Goal: Communication & Community: Answer question/provide support

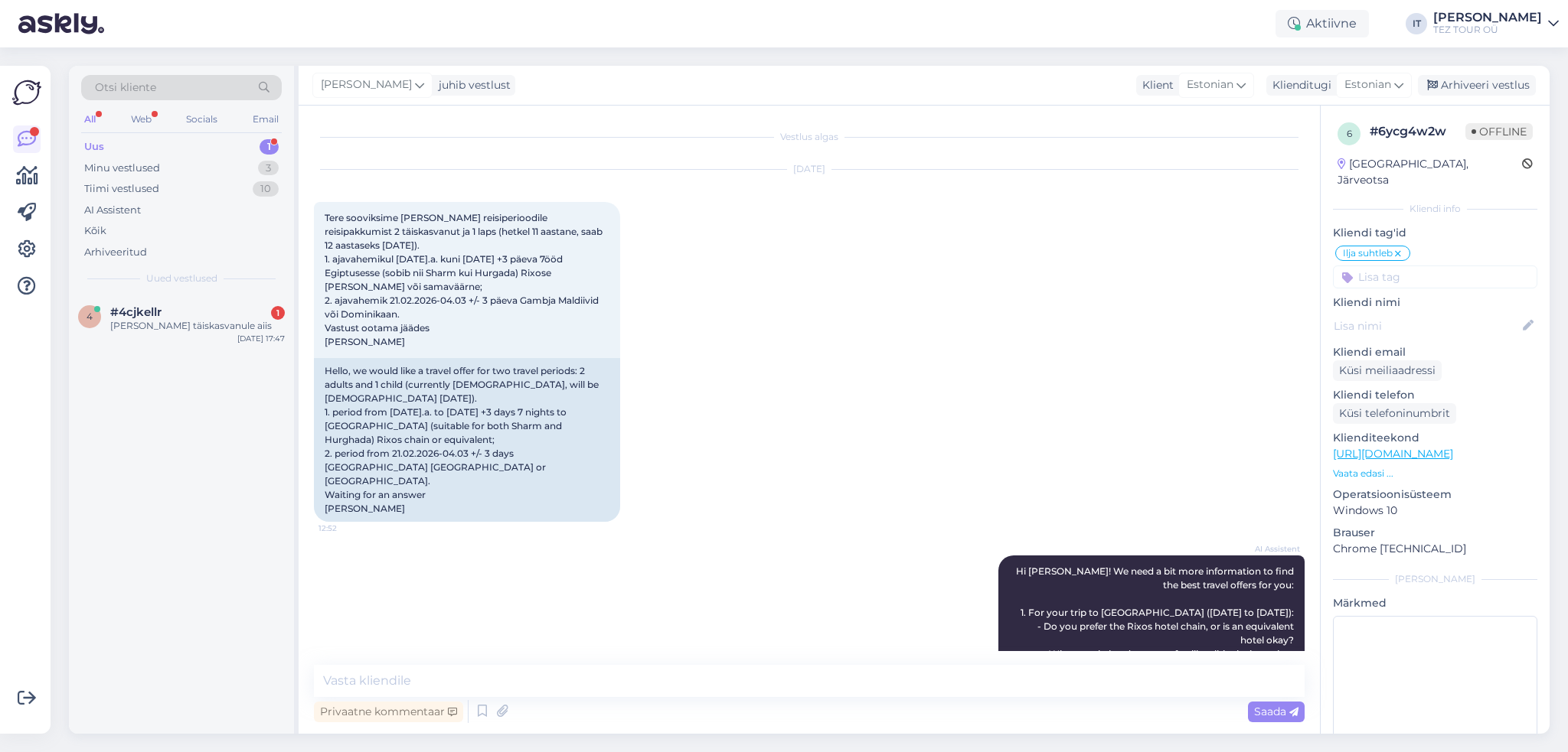
click at [235, 351] on div "4 #4cjkellr 1 [PERSON_NAME] täiskasvanule aiis [DATE] 17:47" at bounding box center [182, 514] width 225 height 439
click at [216, 319] on div "[PERSON_NAME] täiskasvanule aiis" at bounding box center [197, 326] width 175 height 14
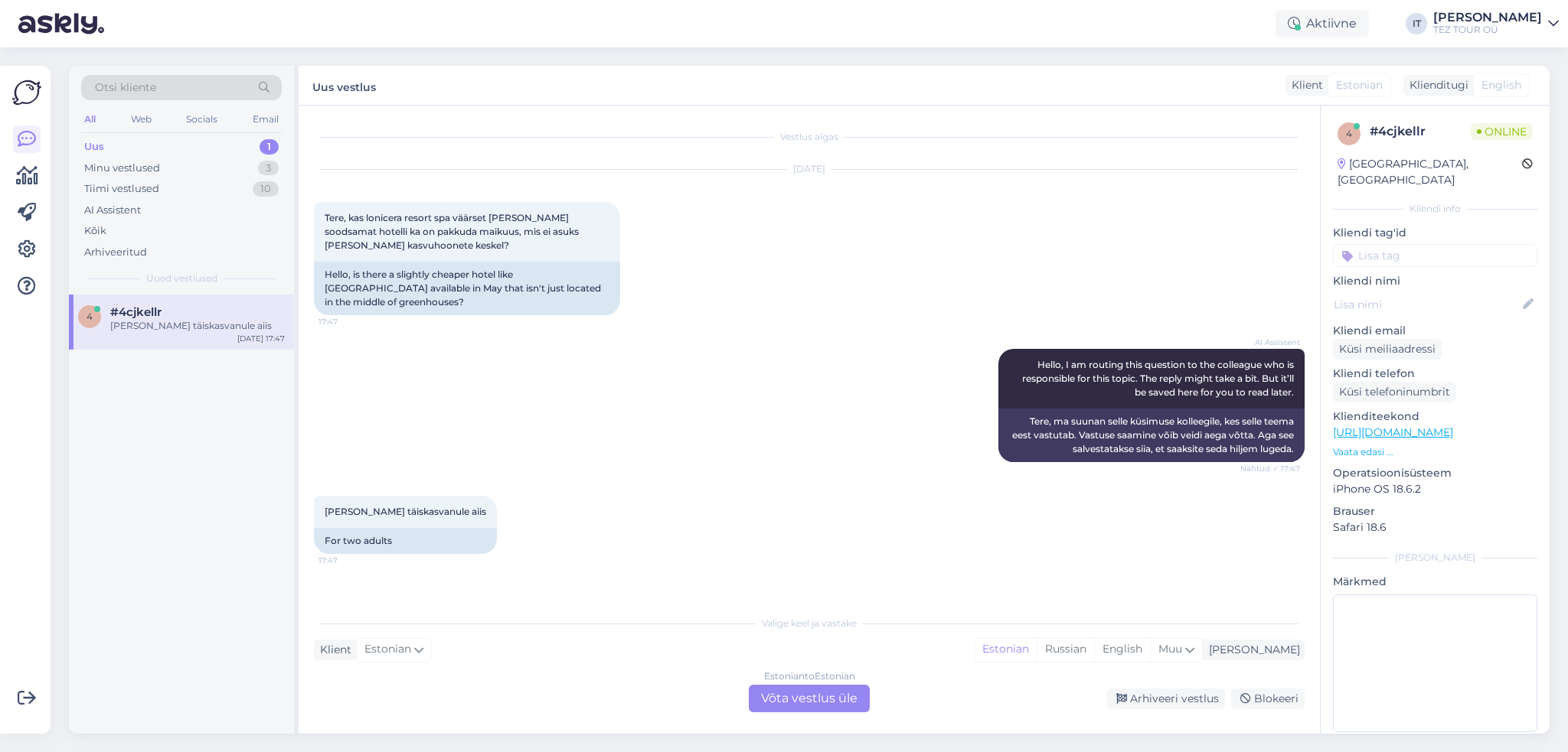
click at [793, 697] on div "Estonian to Estonian Võta vestlus üle" at bounding box center [809, 699] width 121 height 28
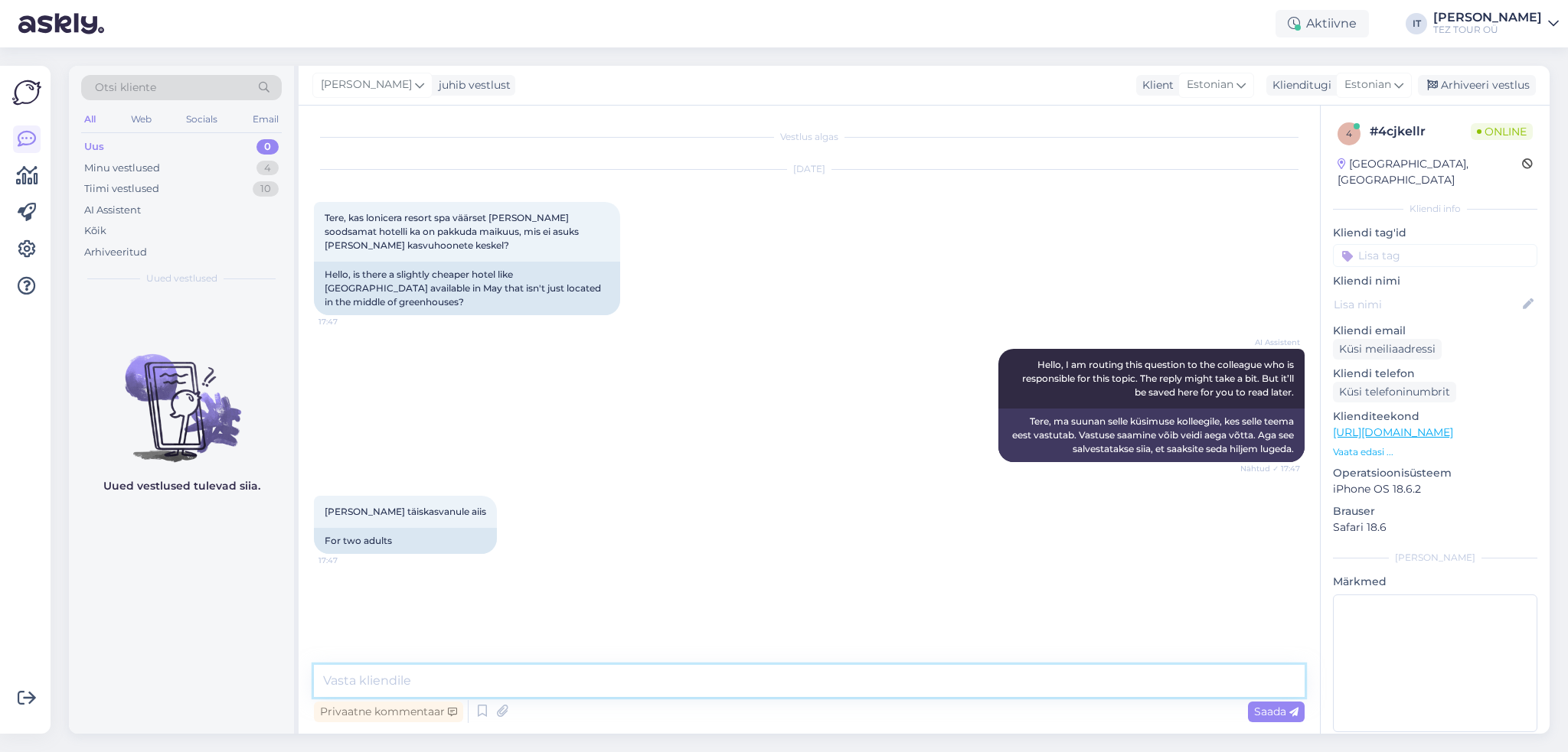
click at [490, 666] on textarea at bounding box center [809, 681] width 991 height 32
type textarea "Tere"
type textarea "Ikka on"
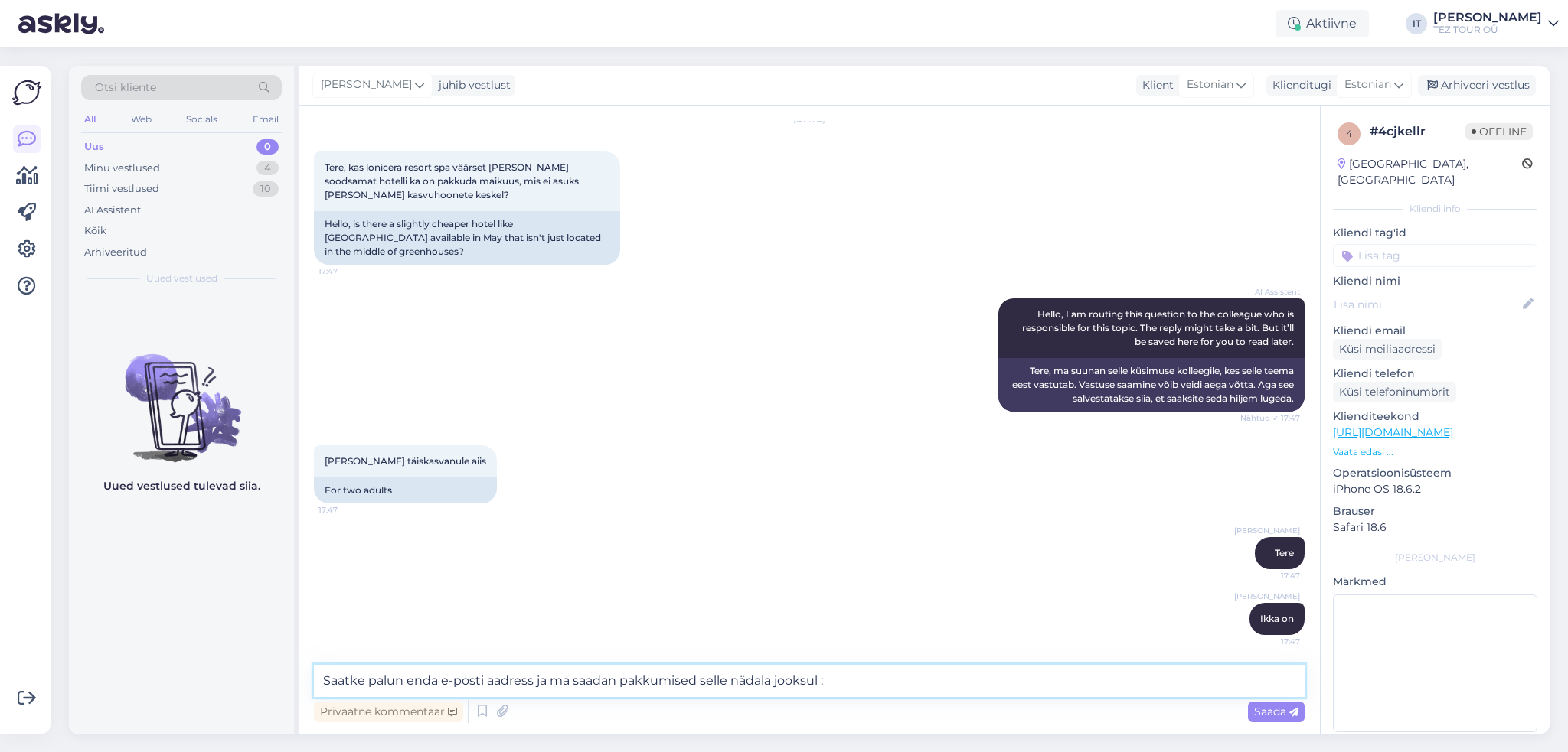
type textarea "Saatke palun enda e-posti aadress ja ma saadan pakkumised selle nädala jooksul …"
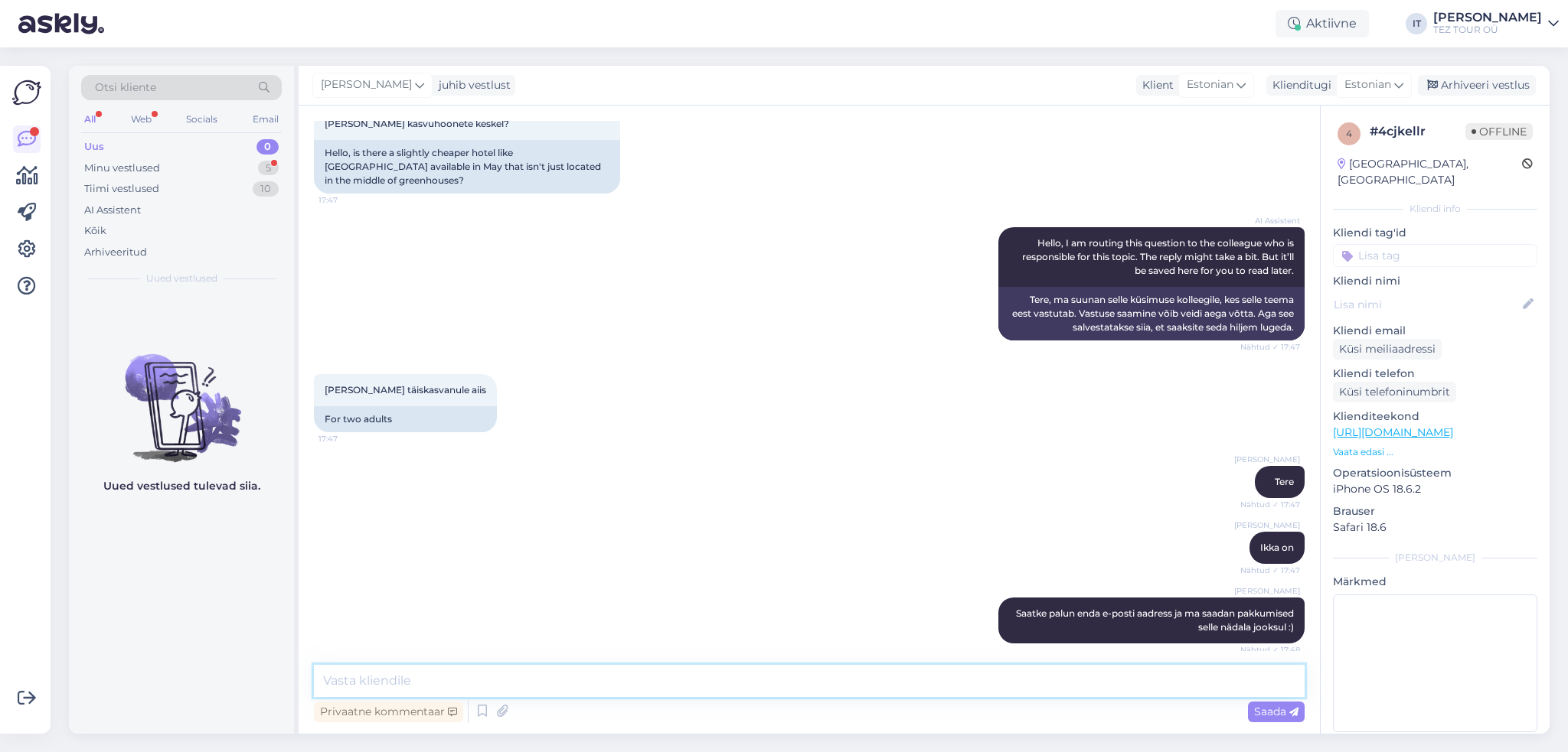
scroll to position [328, 0]
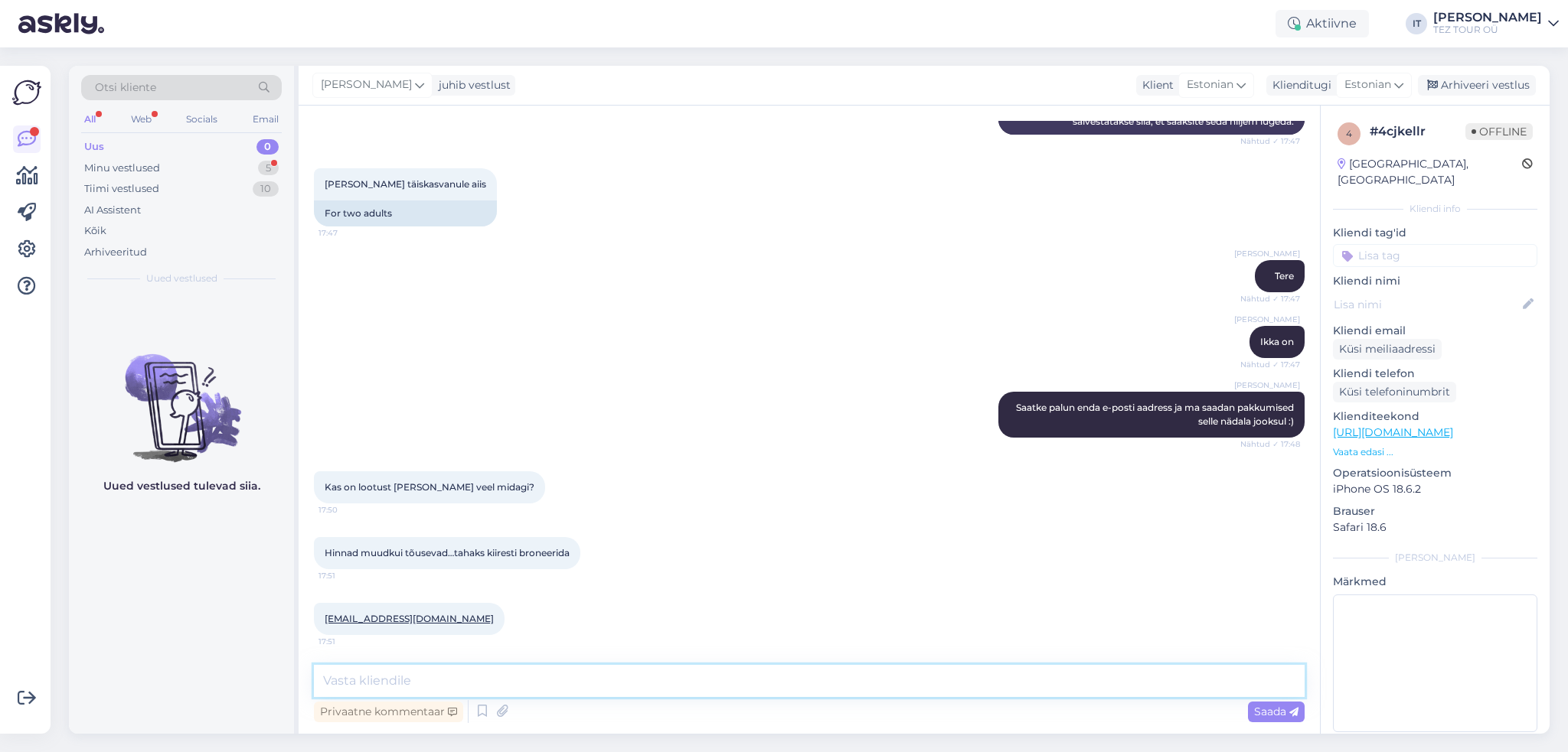
click at [496, 675] on textarea at bounding box center [809, 681] width 991 height 32
type textarea "M"
type textarea "Üritan saata tänase päeva jooksul."
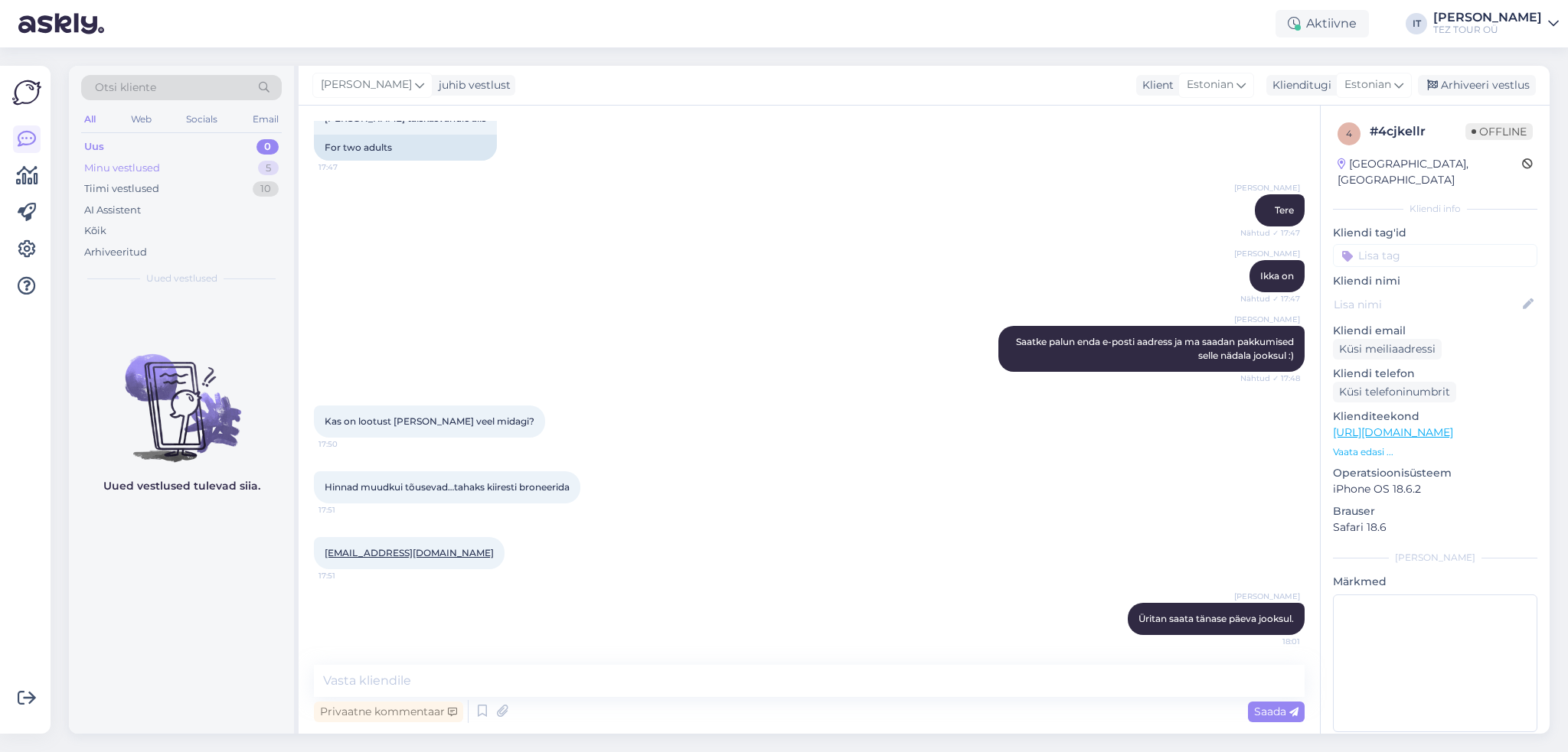
click at [252, 168] on div "Minu vestlused 5" at bounding box center [181, 168] width 201 height 22
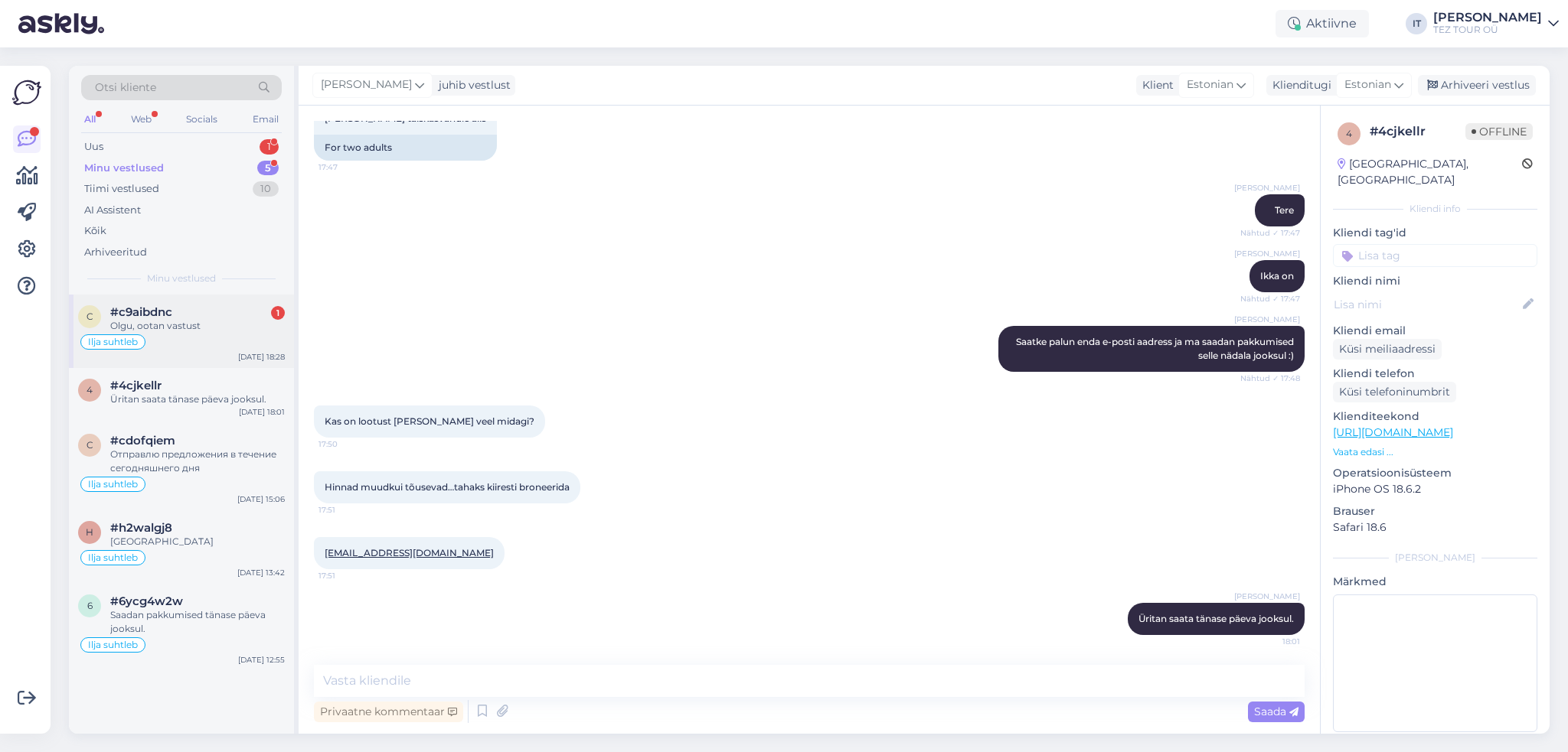
click at [209, 324] on div "Olgu, ootan vastust" at bounding box center [197, 326] width 175 height 14
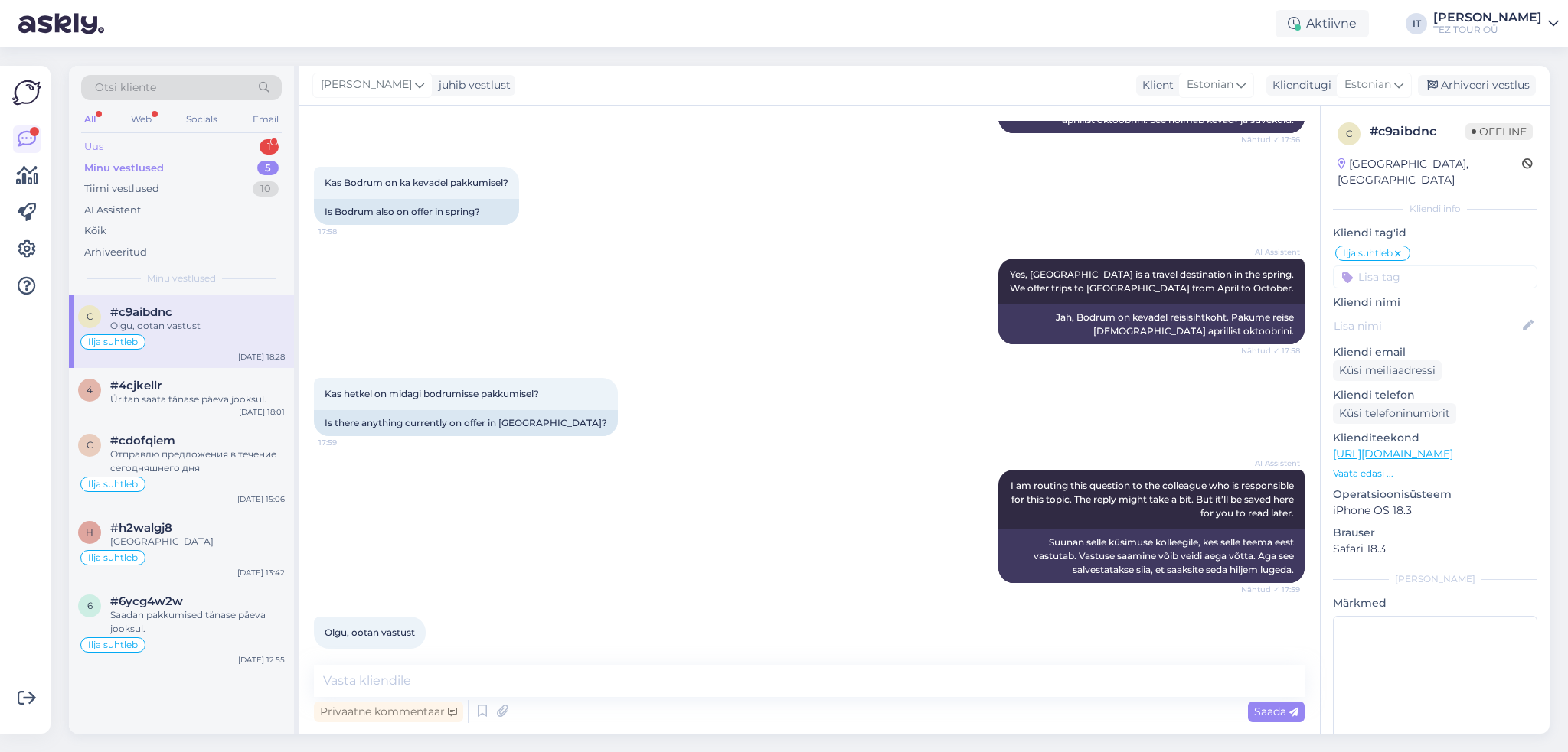
click at [231, 143] on div "Uus 1" at bounding box center [181, 147] width 201 height 22
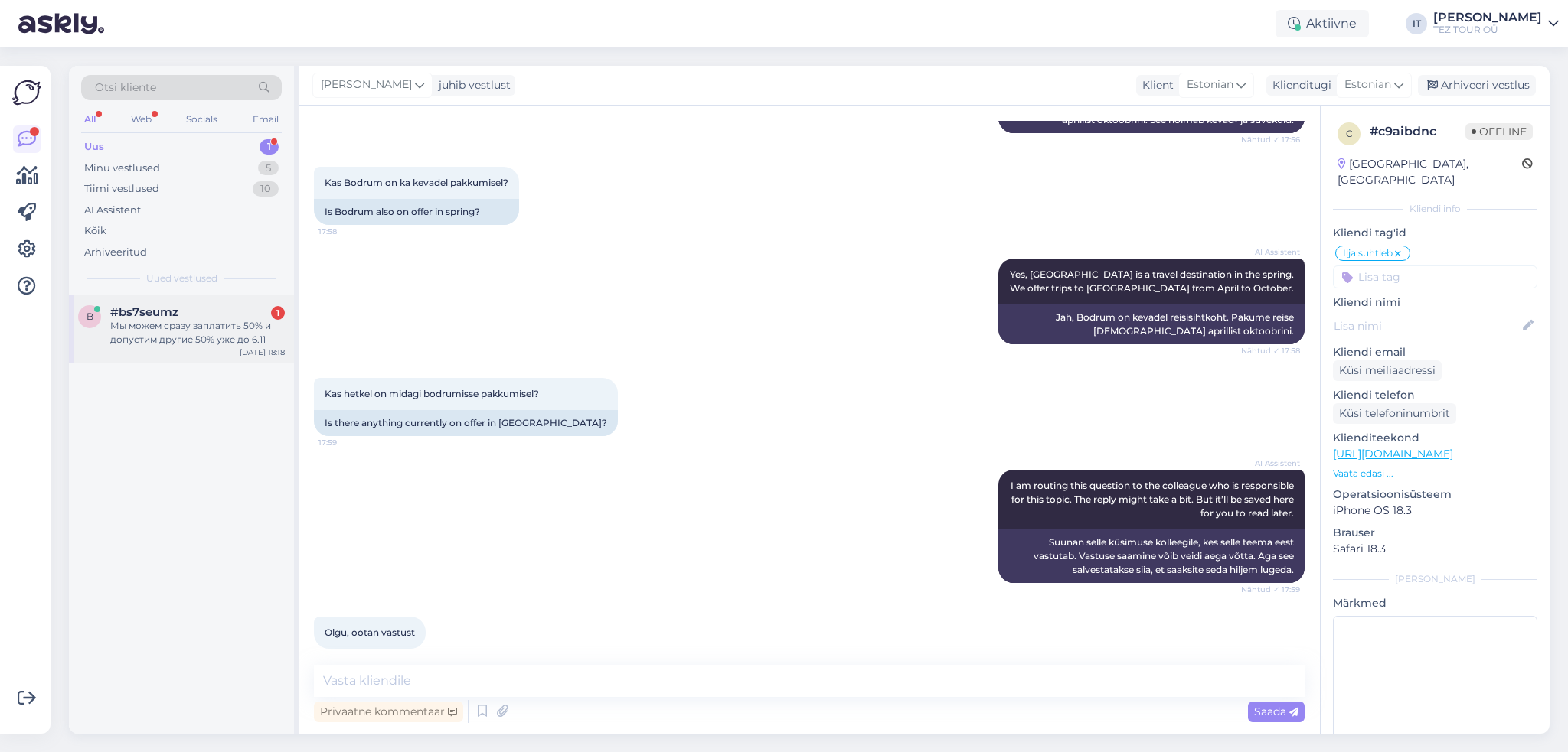
click at [179, 329] on div "Мы можем сразу заплатить 50% и допустим другие 50% уже до 6.11" at bounding box center [197, 333] width 175 height 28
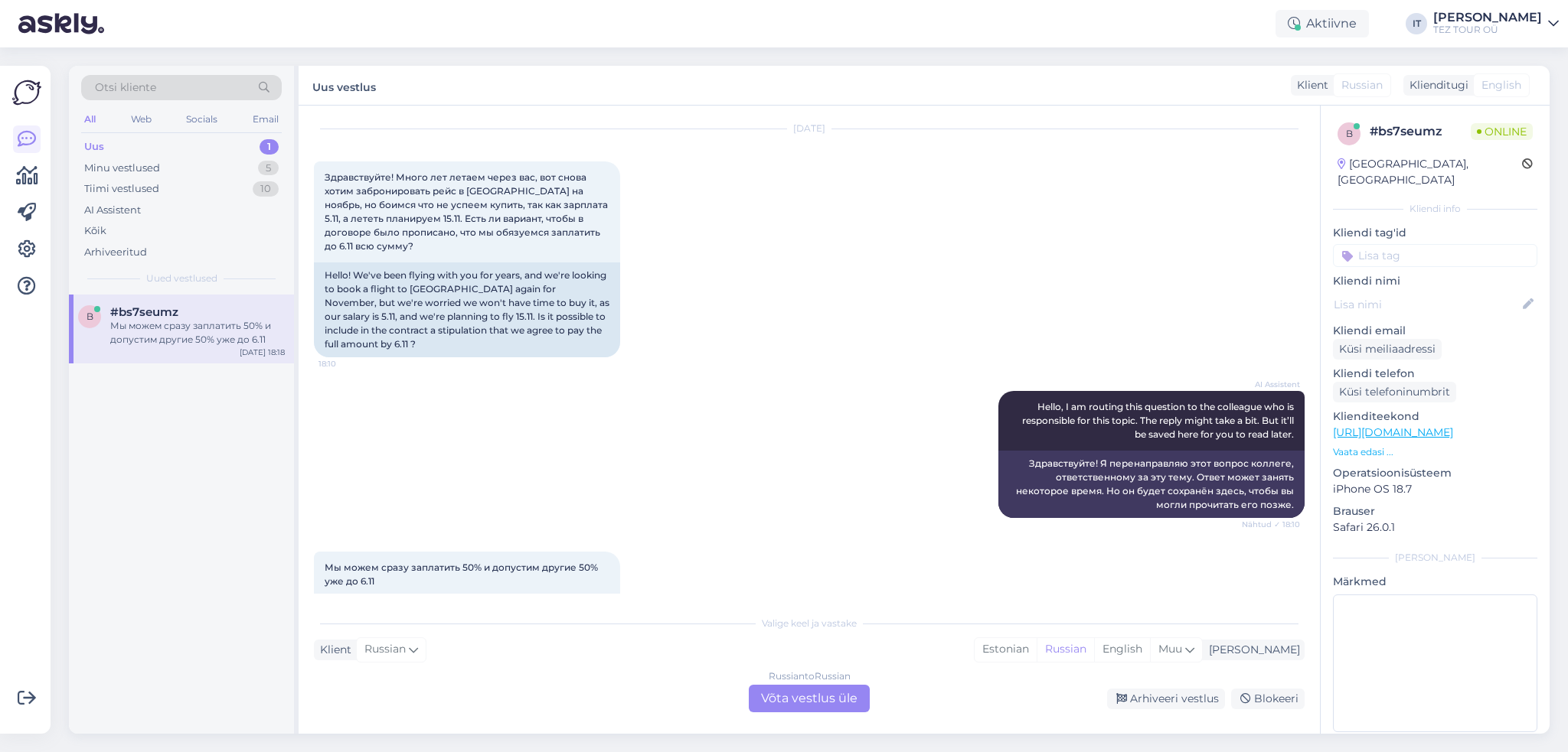
scroll to position [0, 0]
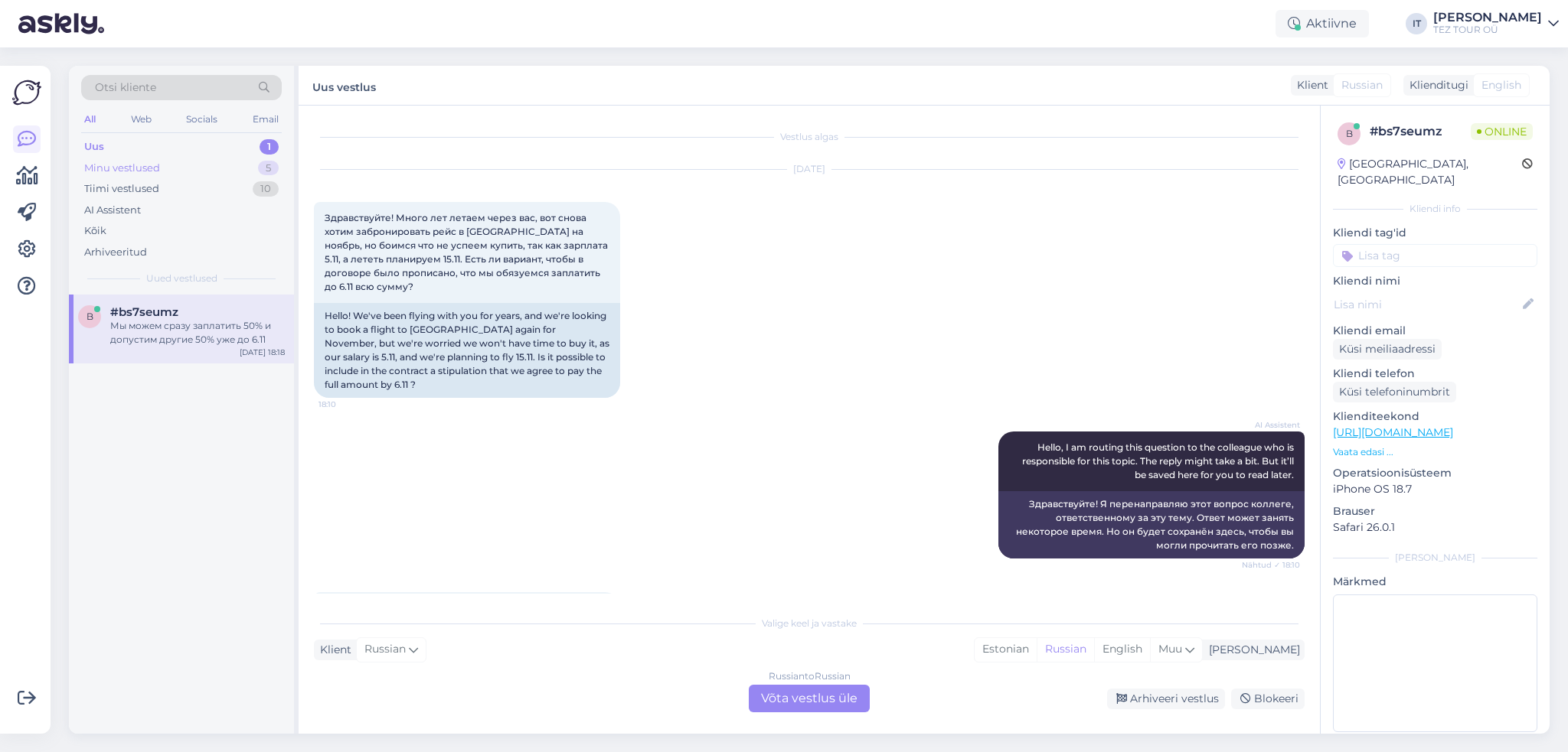
click at [226, 161] on div "Minu vestlused 5" at bounding box center [181, 168] width 201 height 22
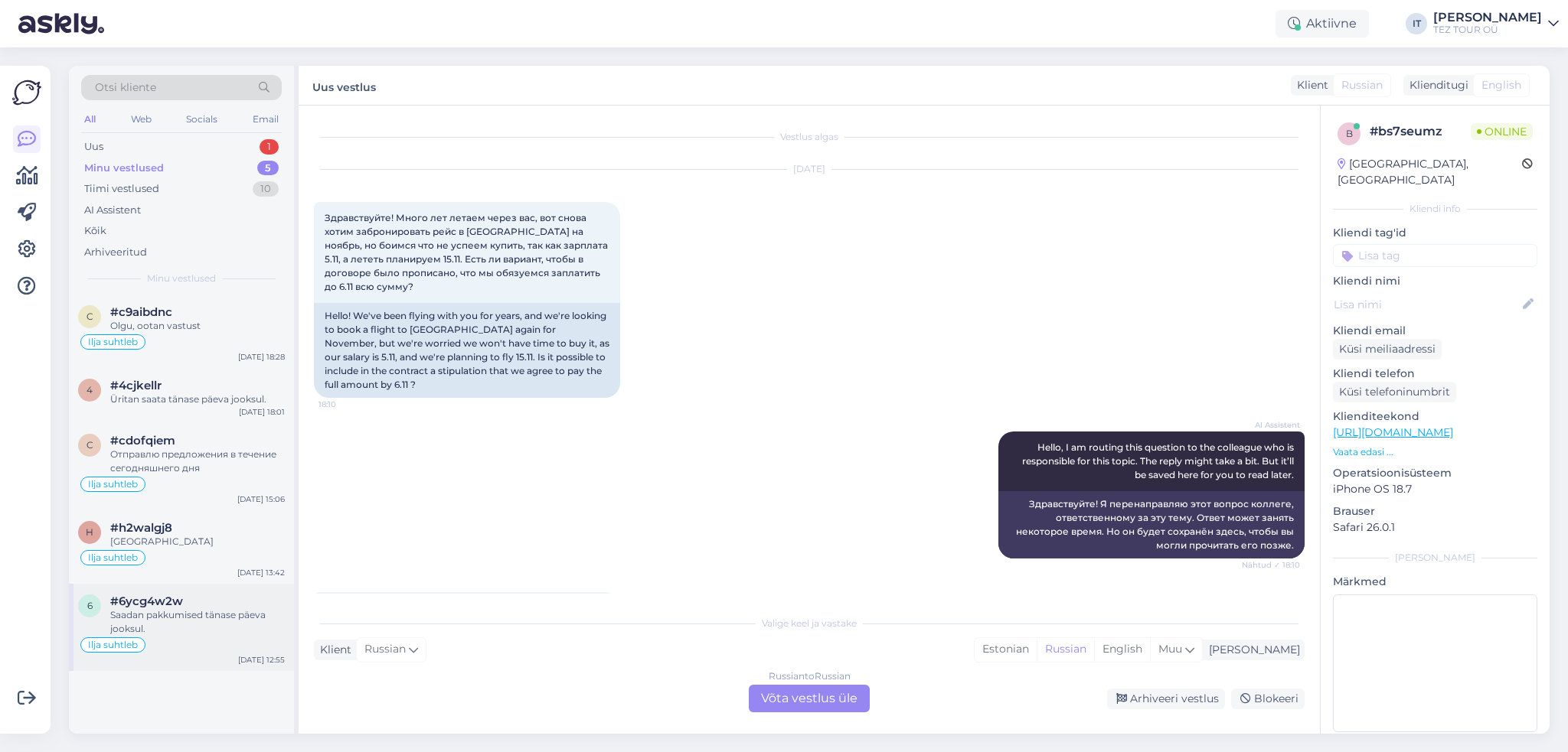
click at [220, 636] on div "Ilja suhtleb" at bounding box center [182, 645] width 207 height 18
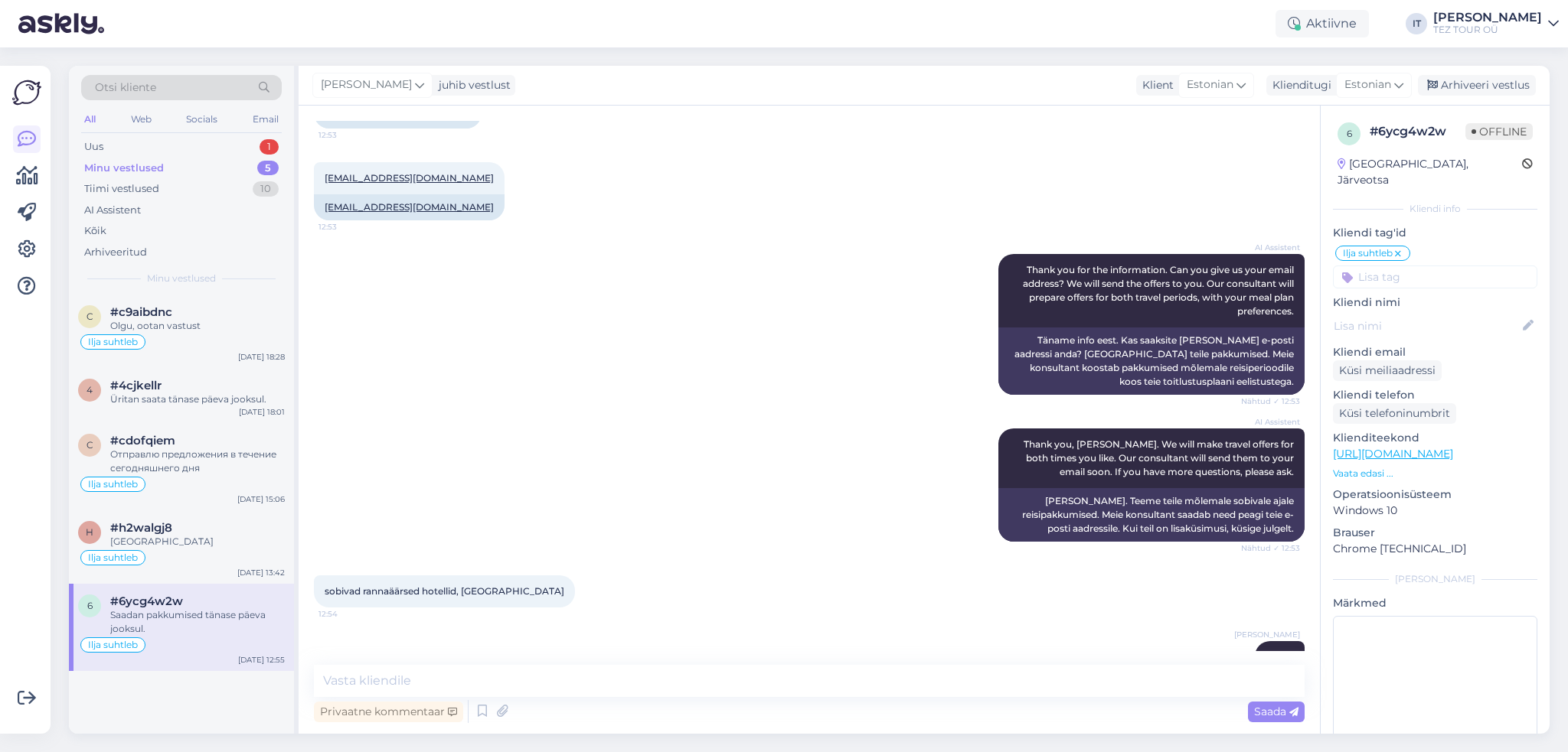
scroll to position [937, 0]
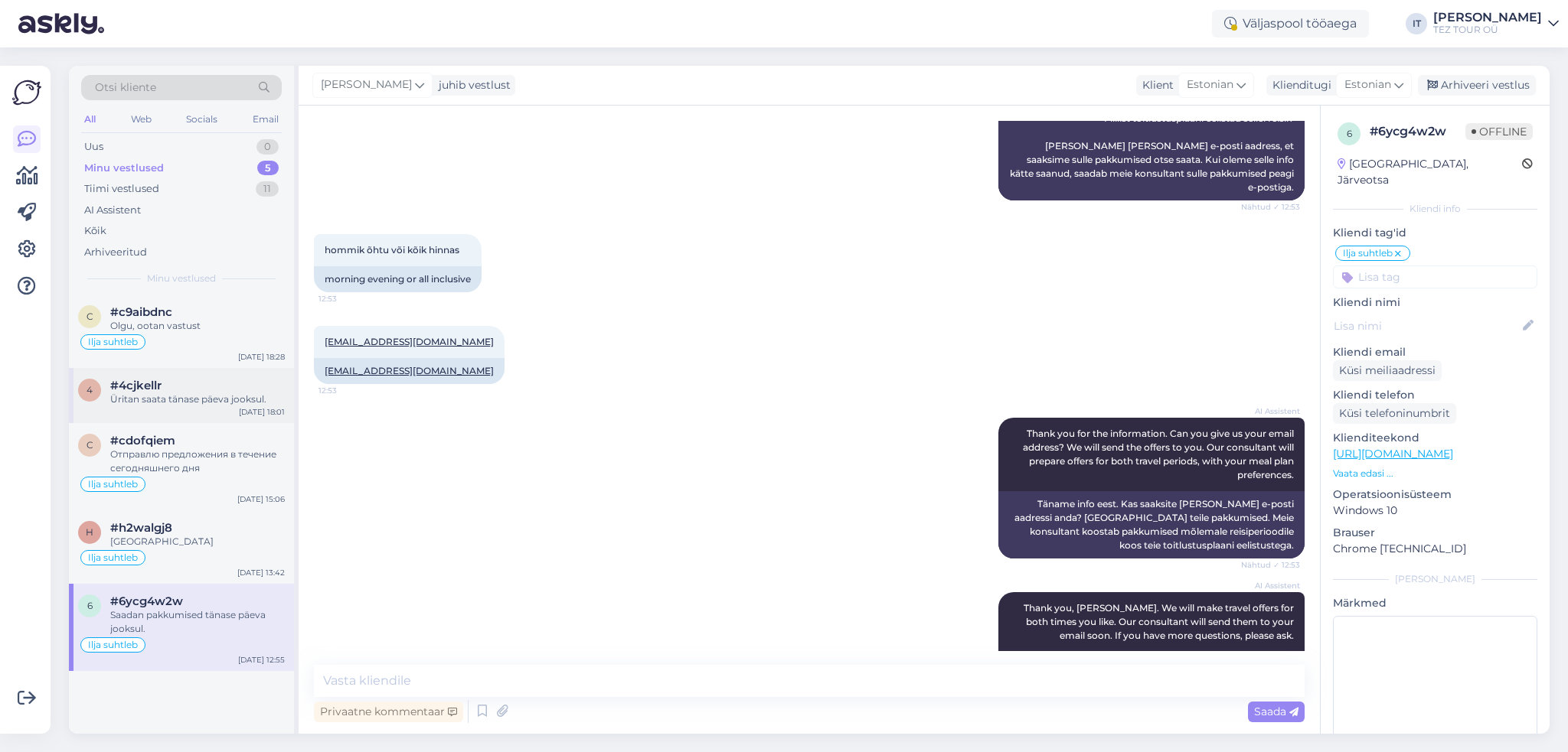
click at [227, 403] on div "Üritan saata tänase päeva jooksul." at bounding box center [197, 400] width 175 height 14
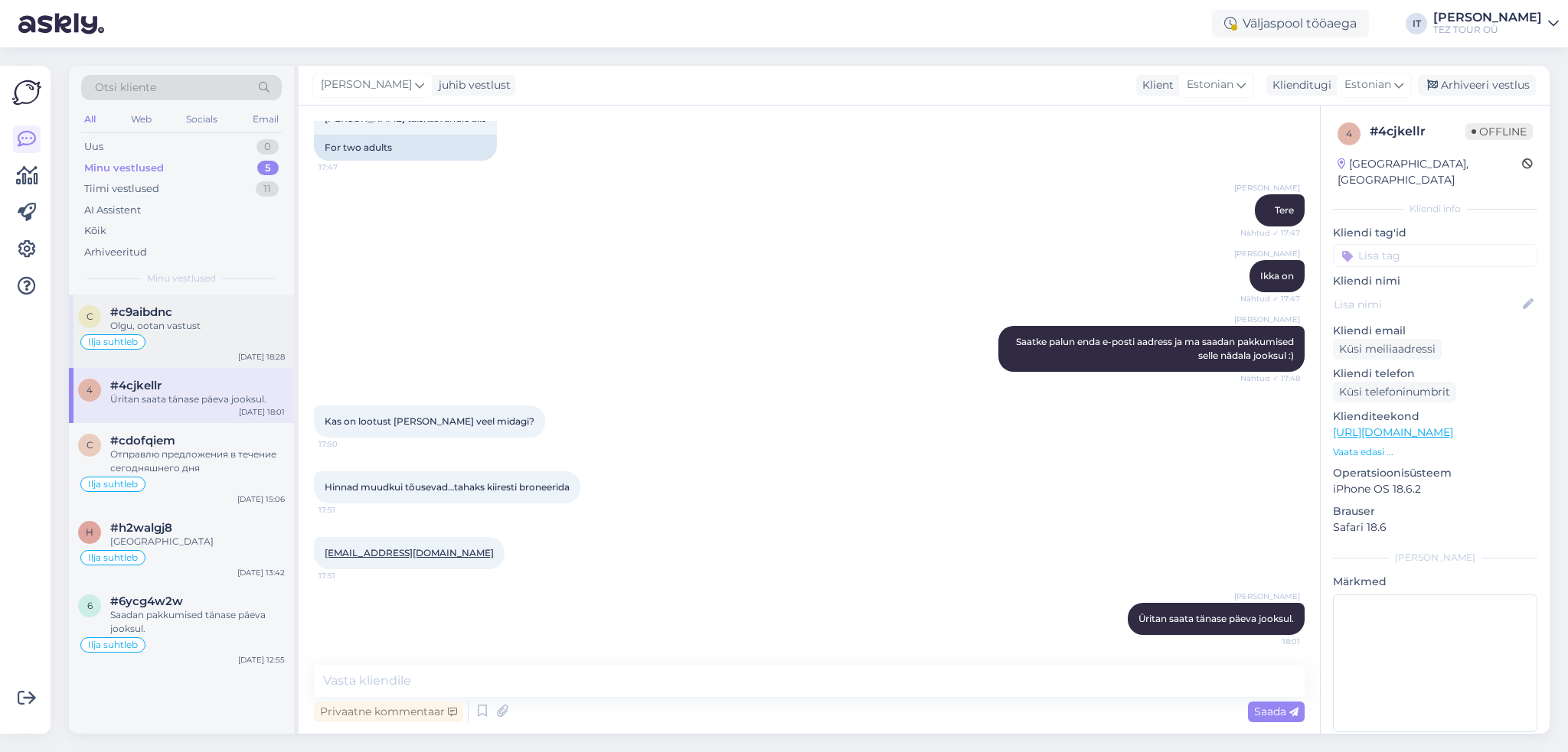
click at [180, 321] on div "Olgu, ootan vastust" at bounding box center [197, 326] width 175 height 14
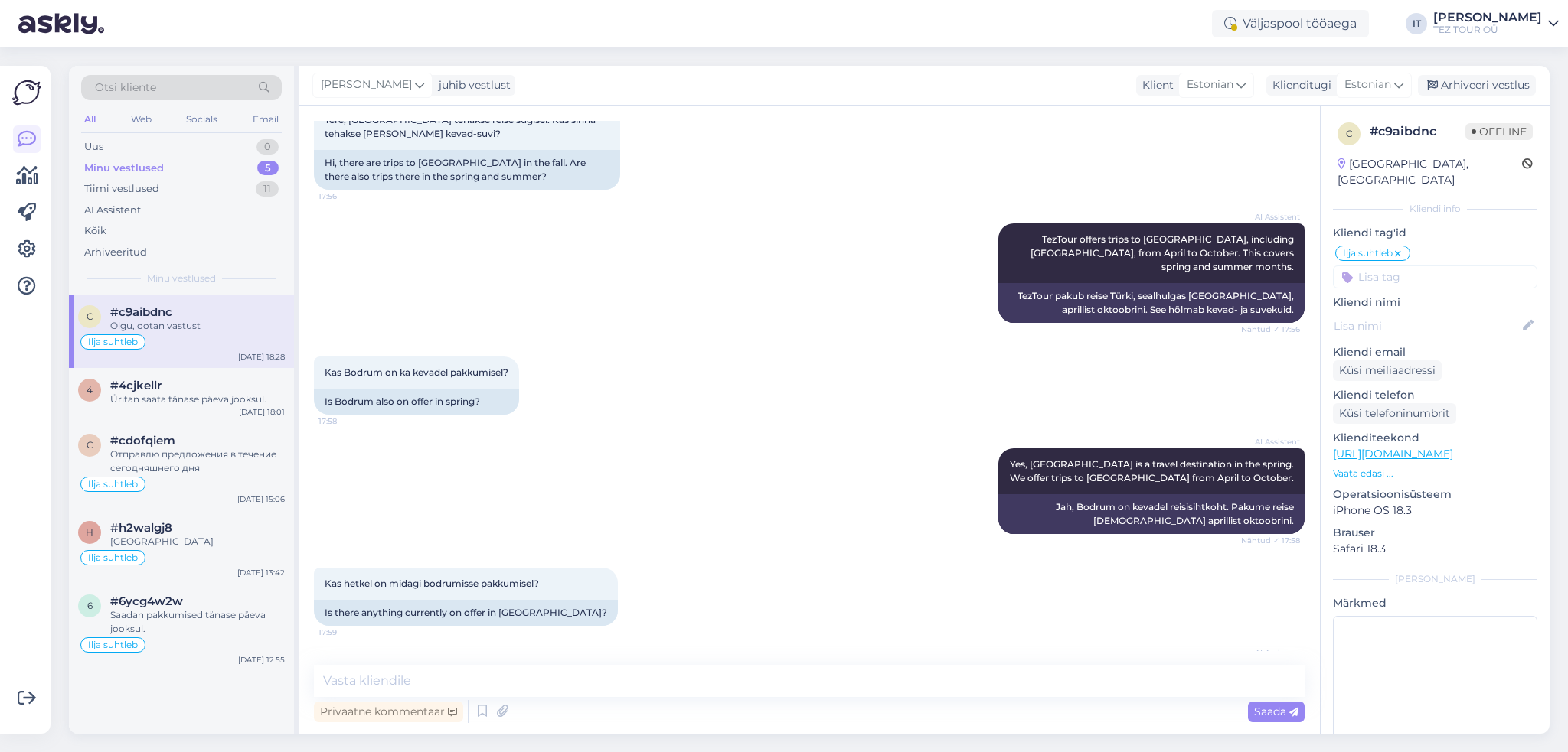
scroll to position [288, 0]
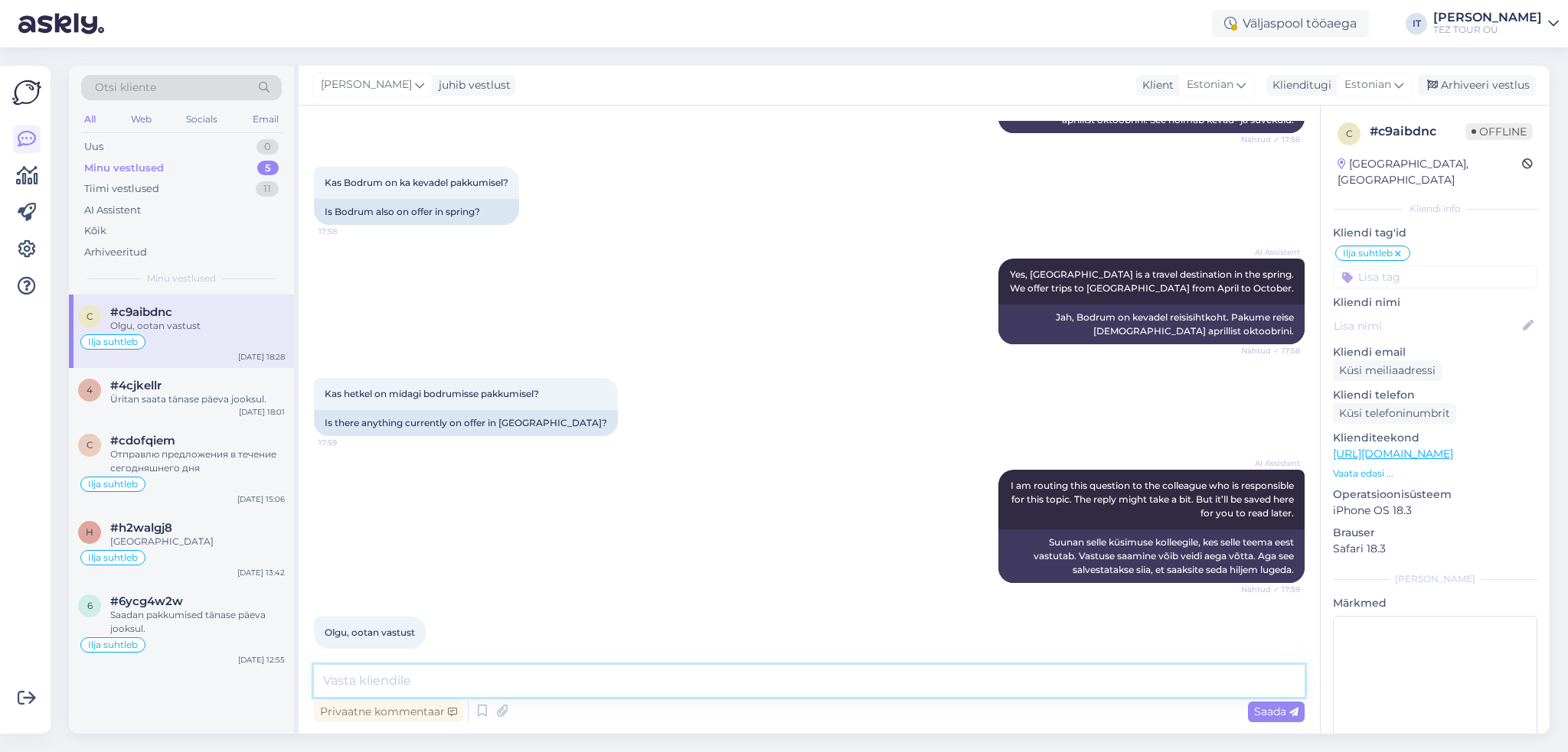
click at [572, 677] on textarea at bounding box center [809, 681] width 991 height 32
click at [228, 620] on div "Saadan pakkumised tänase päeva jooksul." at bounding box center [197, 622] width 175 height 28
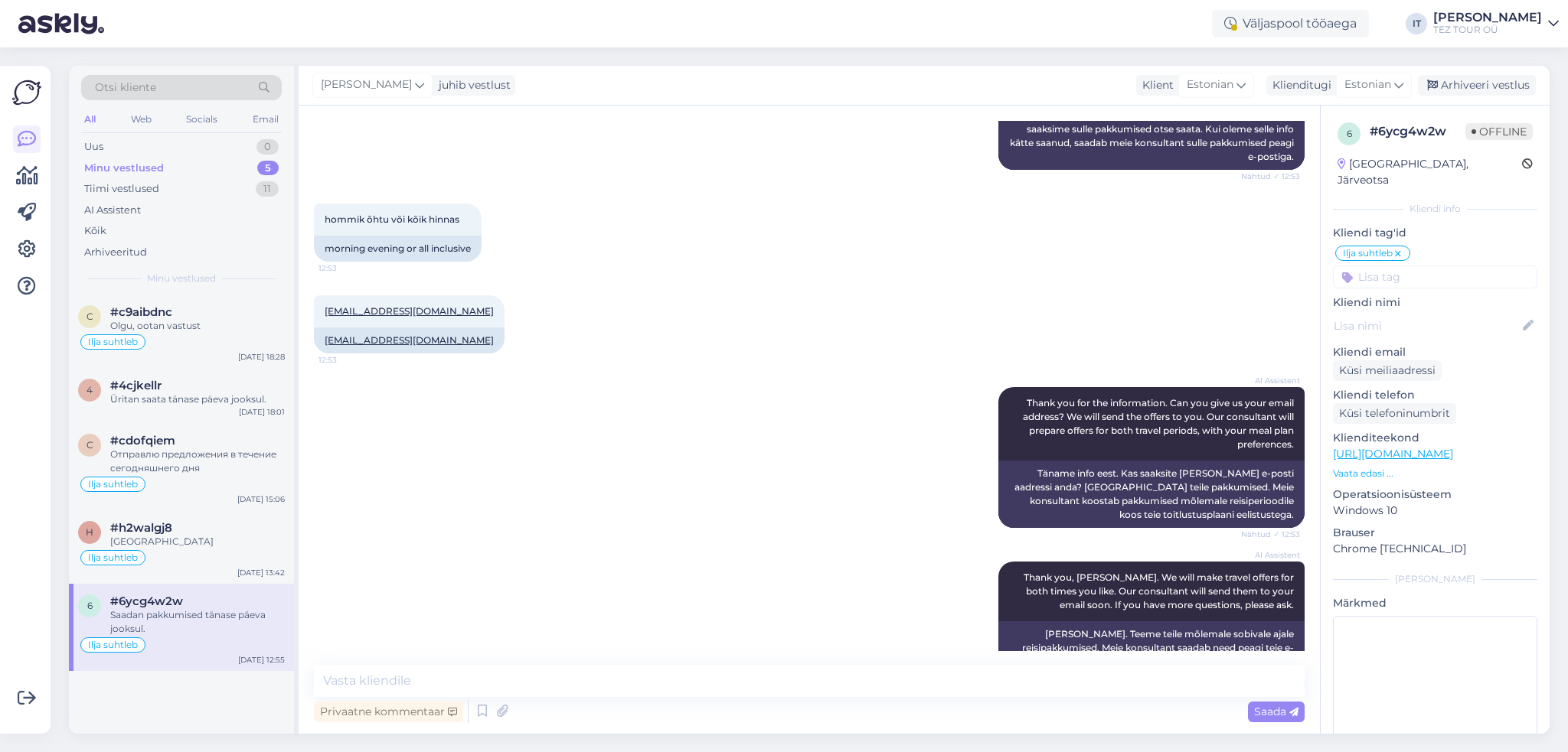
scroll to position [1243, 0]
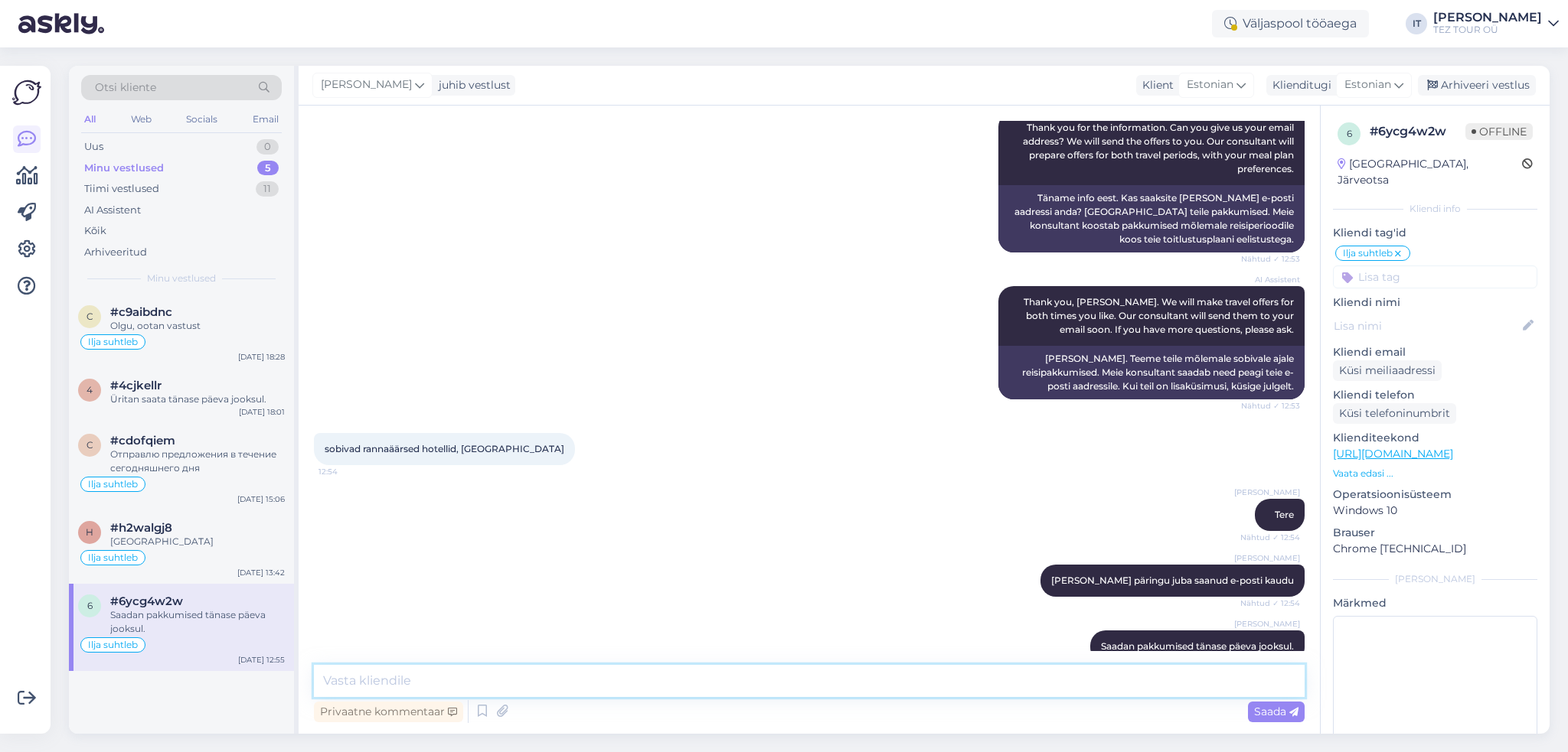
click at [956, 670] on textarea at bounding box center [809, 681] width 991 height 32
click at [446, 713] on div "Privaatne kommentaar" at bounding box center [389, 712] width 149 height 21
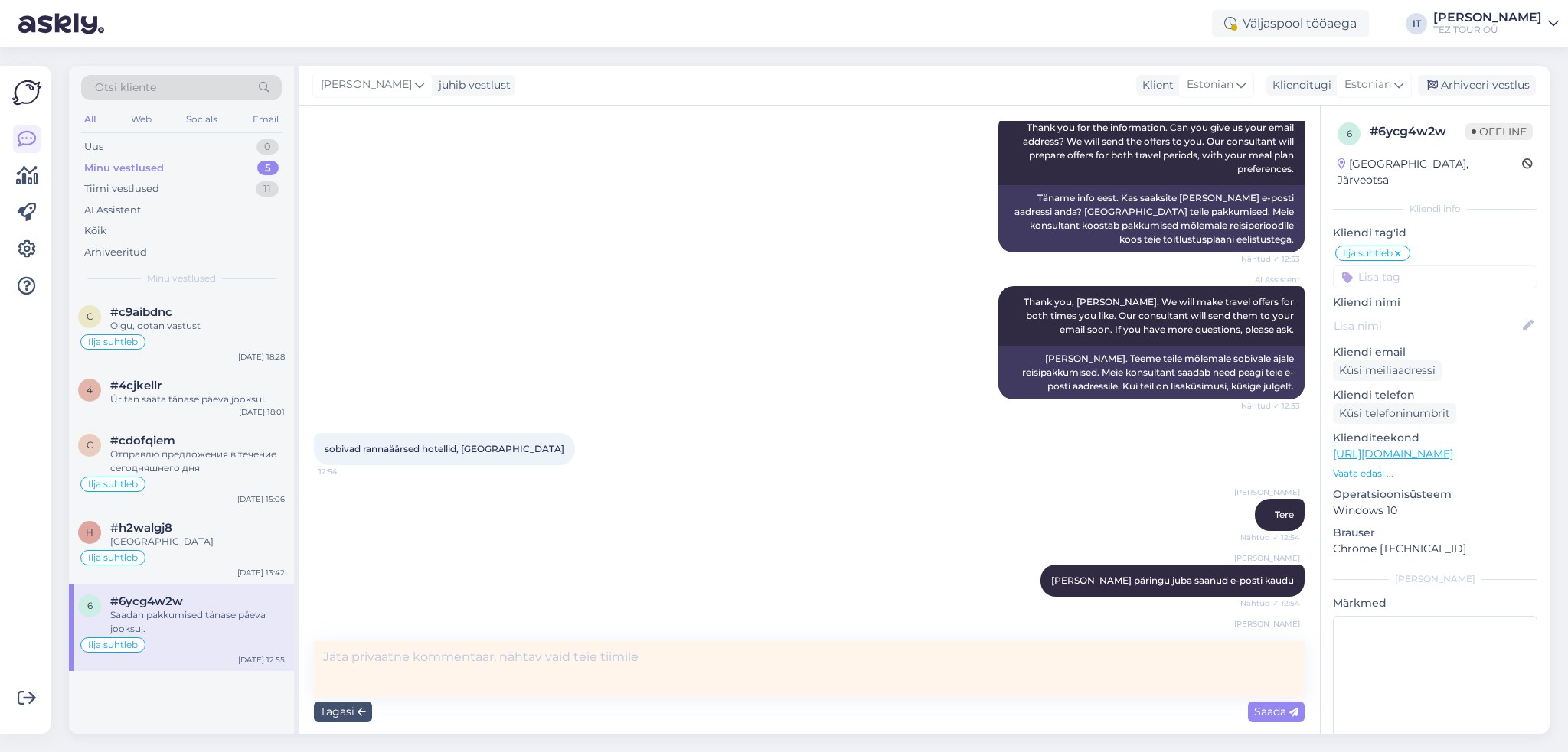
click at [541, 666] on textarea at bounding box center [809, 669] width 991 height 56
type textarea "Suhtlen temaga e-postiga"
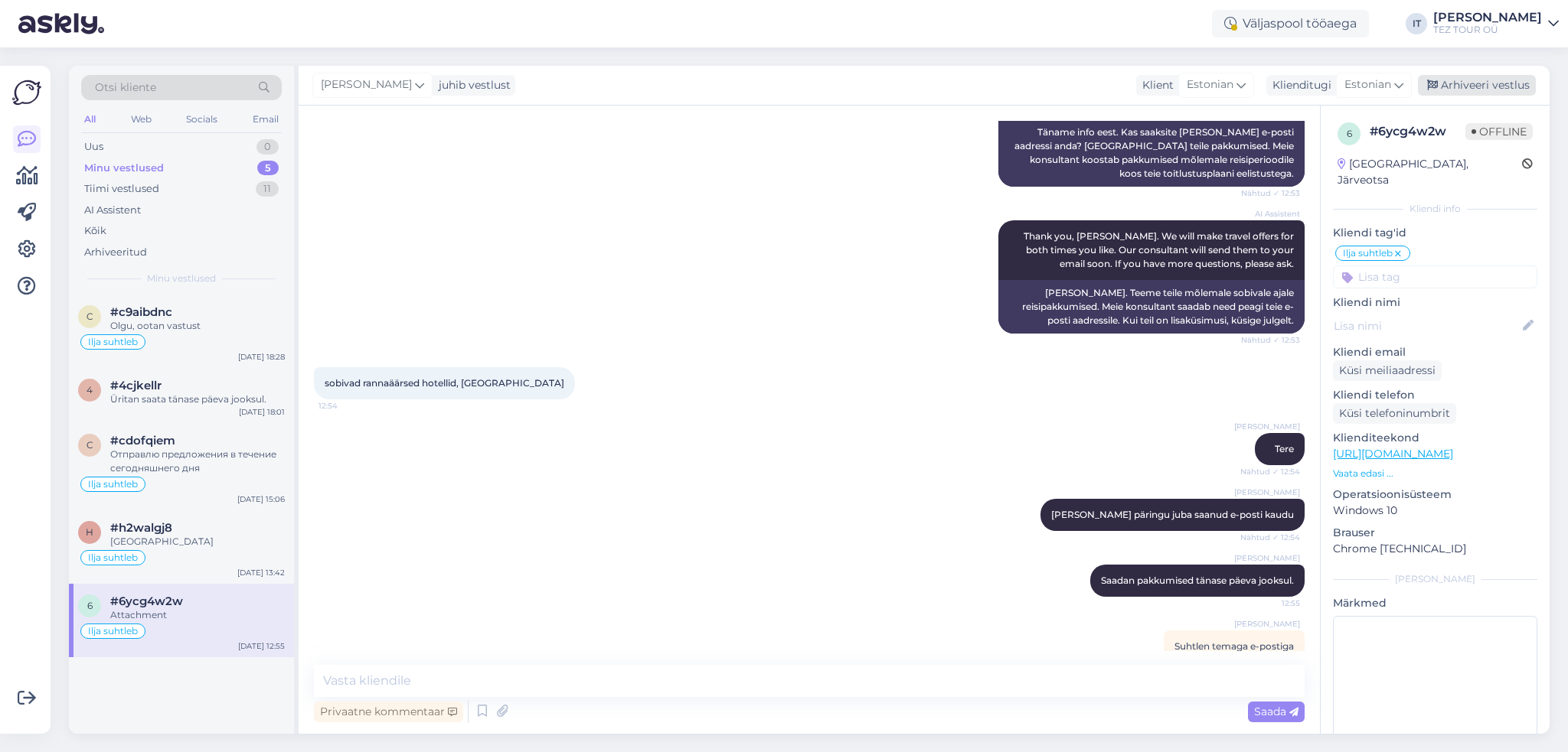
click at [1475, 88] on div "Arhiveeri vestlus" at bounding box center [1476, 85] width 118 height 21
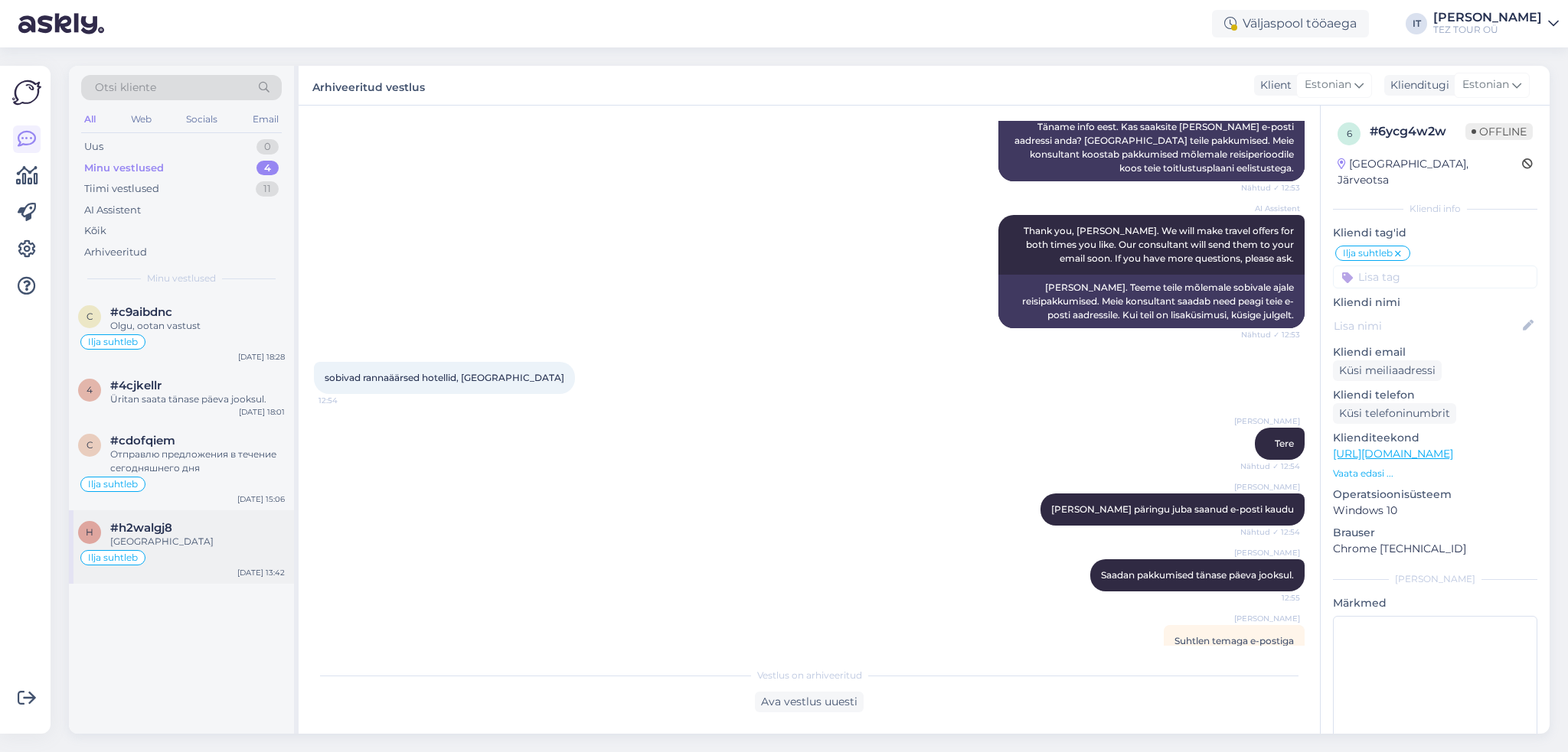
drag, startPoint x: 190, startPoint y: 526, endPoint x: 199, endPoint y: 526, distance: 9.0
click at [190, 525] on div "#h2walgj8" at bounding box center [197, 528] width 175 height 14
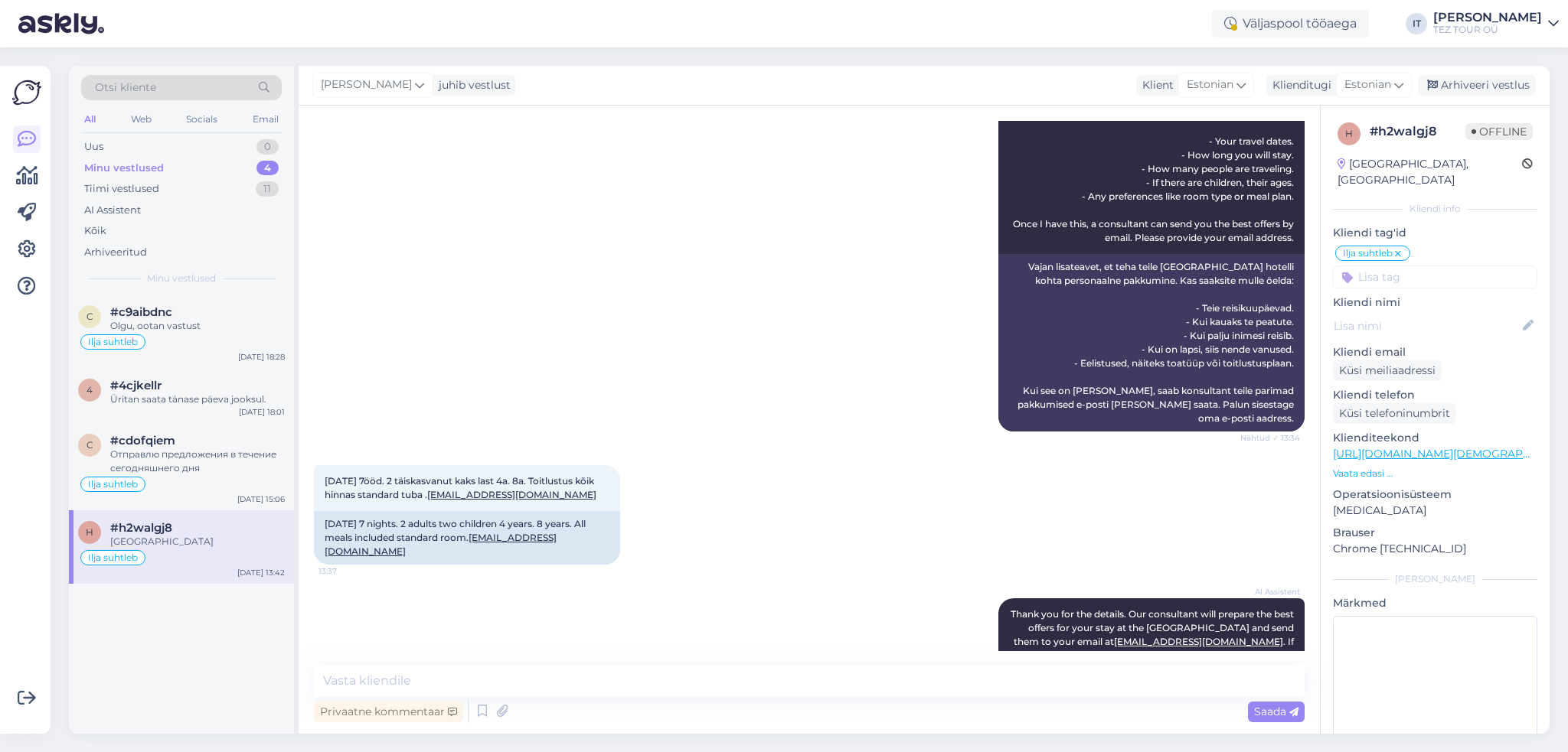
scroll to position [431, 0]
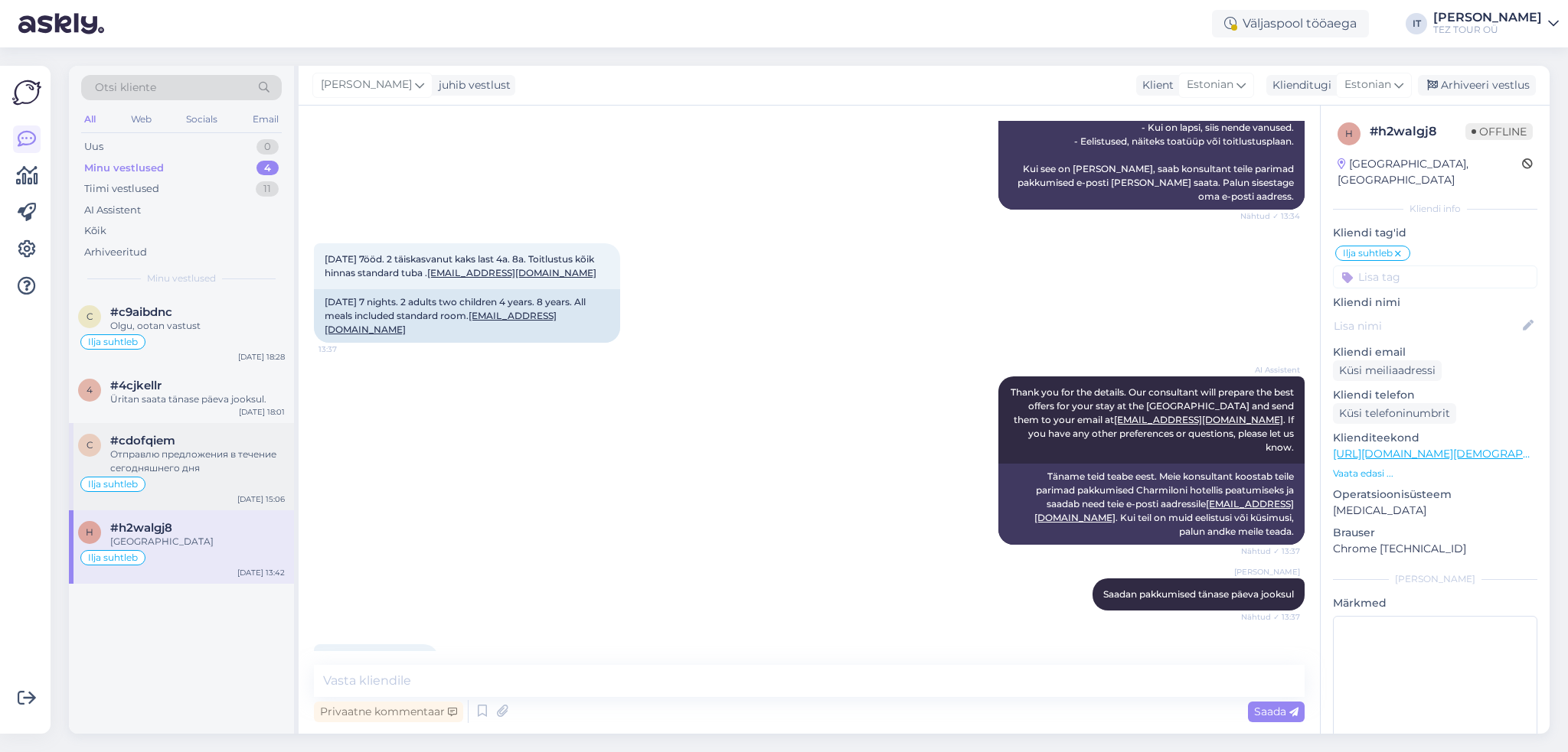
click at [224, 492] on div "c #cdofqiem Отправлю предложения в течение сегодняшнего дня Ilja suhtleb [DATE]…" at bounding box center [182, 466] width 225 height 87
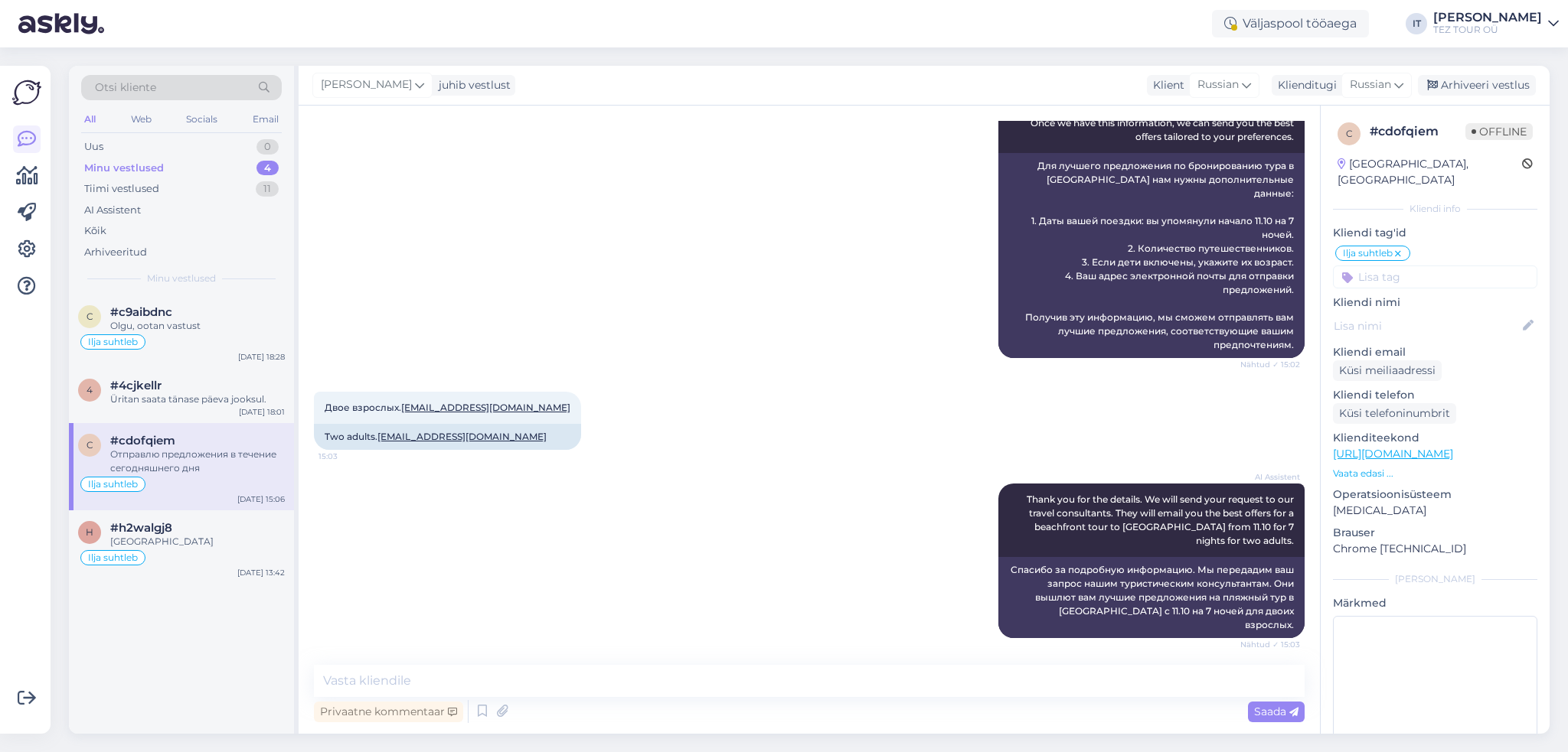
scroll to position [0, 0]
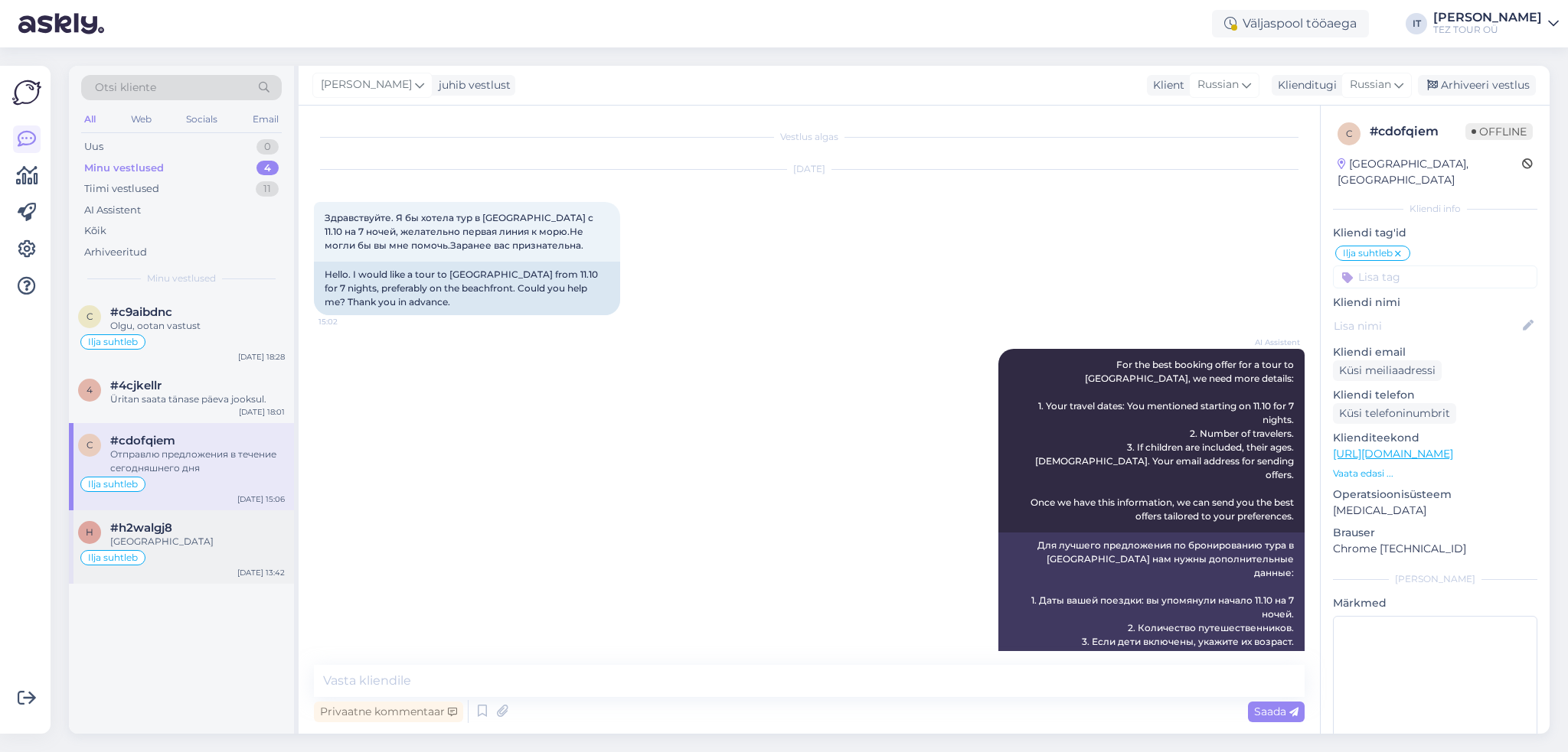
click at [233, 549] on div "Ilja suhtleb" at bounding box center [182, 558] width 207 height 18
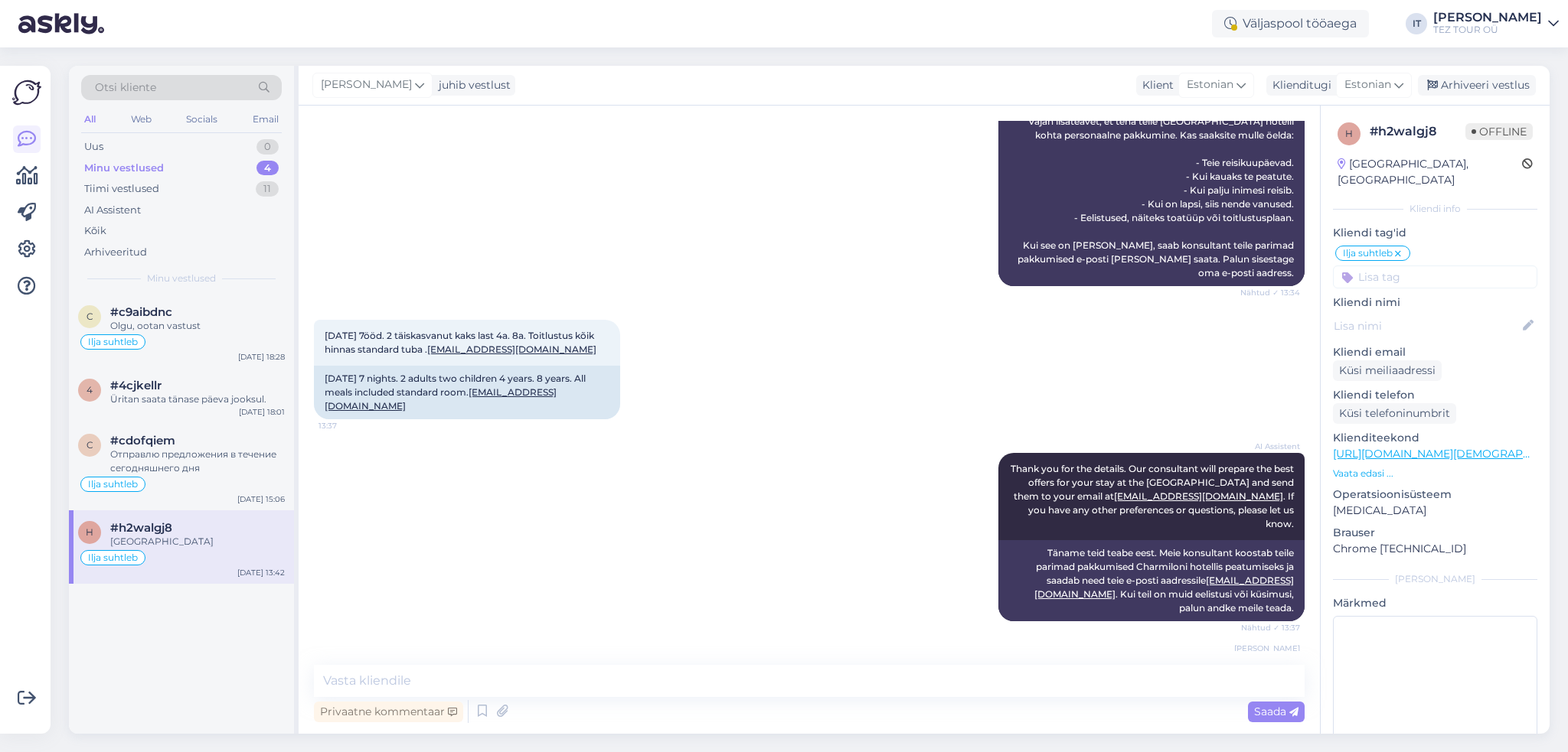
scroll to position [431, 0]
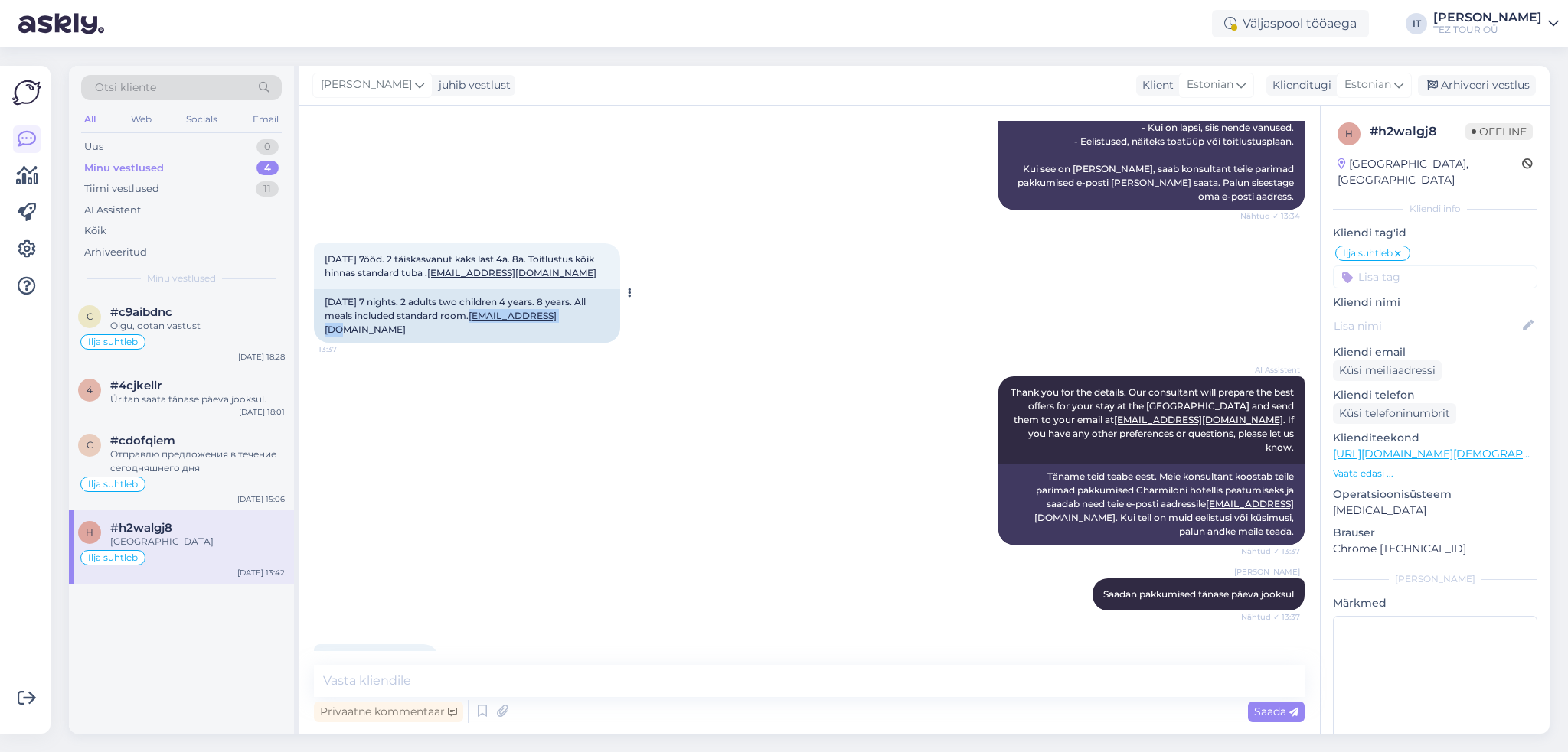
drag, startPoint x: 585, startPoint y: 318, endPoint x: 487, endPoint y: 321, distance: 98.0
click at [487, 321] on div "[DATE] 7 nights. 2 adults two children 4 years. 8 years. All meals included sta…" at bounding box center [467, 316] width 306 height 54
copy link "[EMAIL_ADDRESS][DOMAIN_NAME]"
click at [1454, 79] on div "Arhiveeri vestlus" at bounding box center [1476, 85] width 118 height 21
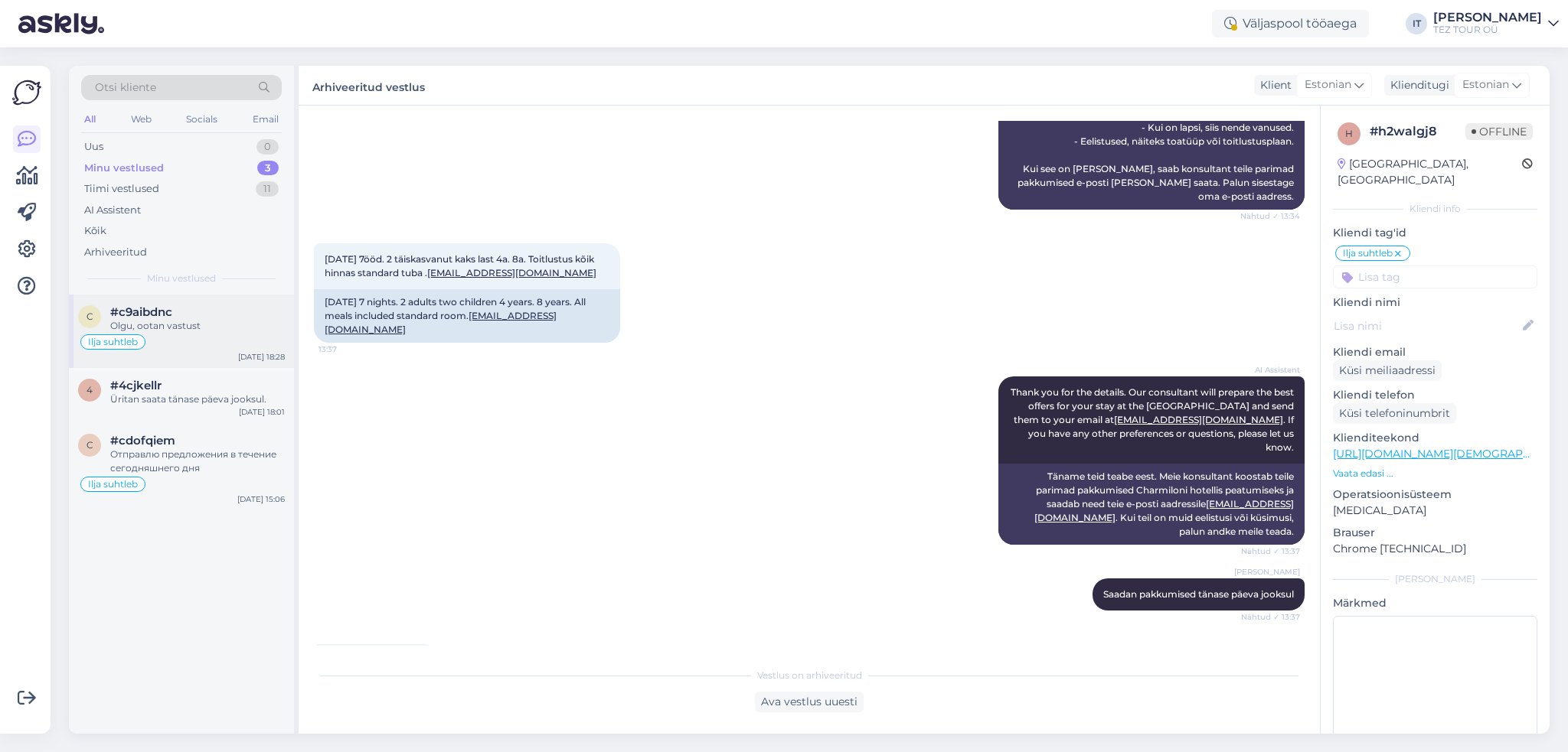
click at [207, 335] on div "Ilja suhtleb" at bounding box center [182, 342] width 207 height 18
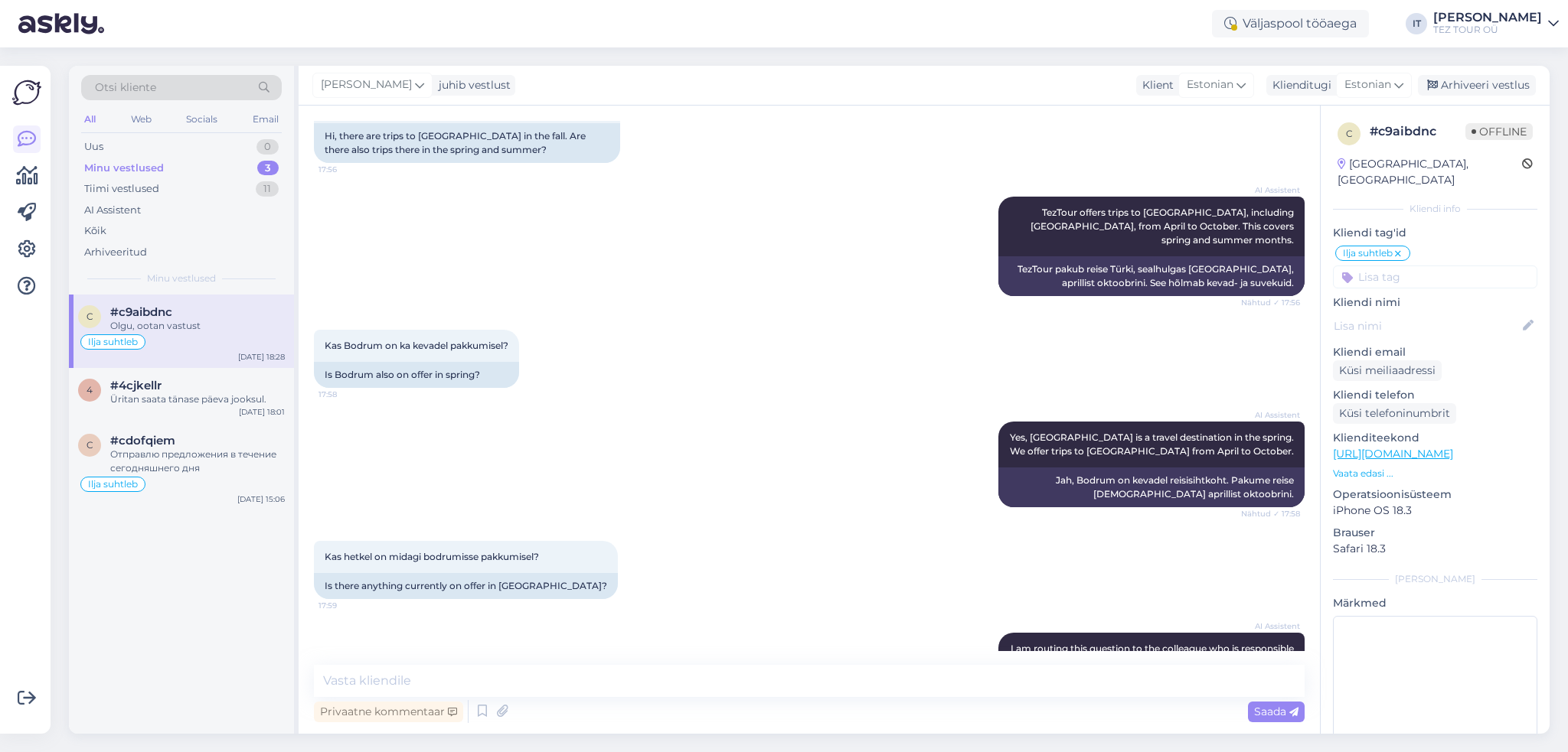
scroll to position [0, 0]
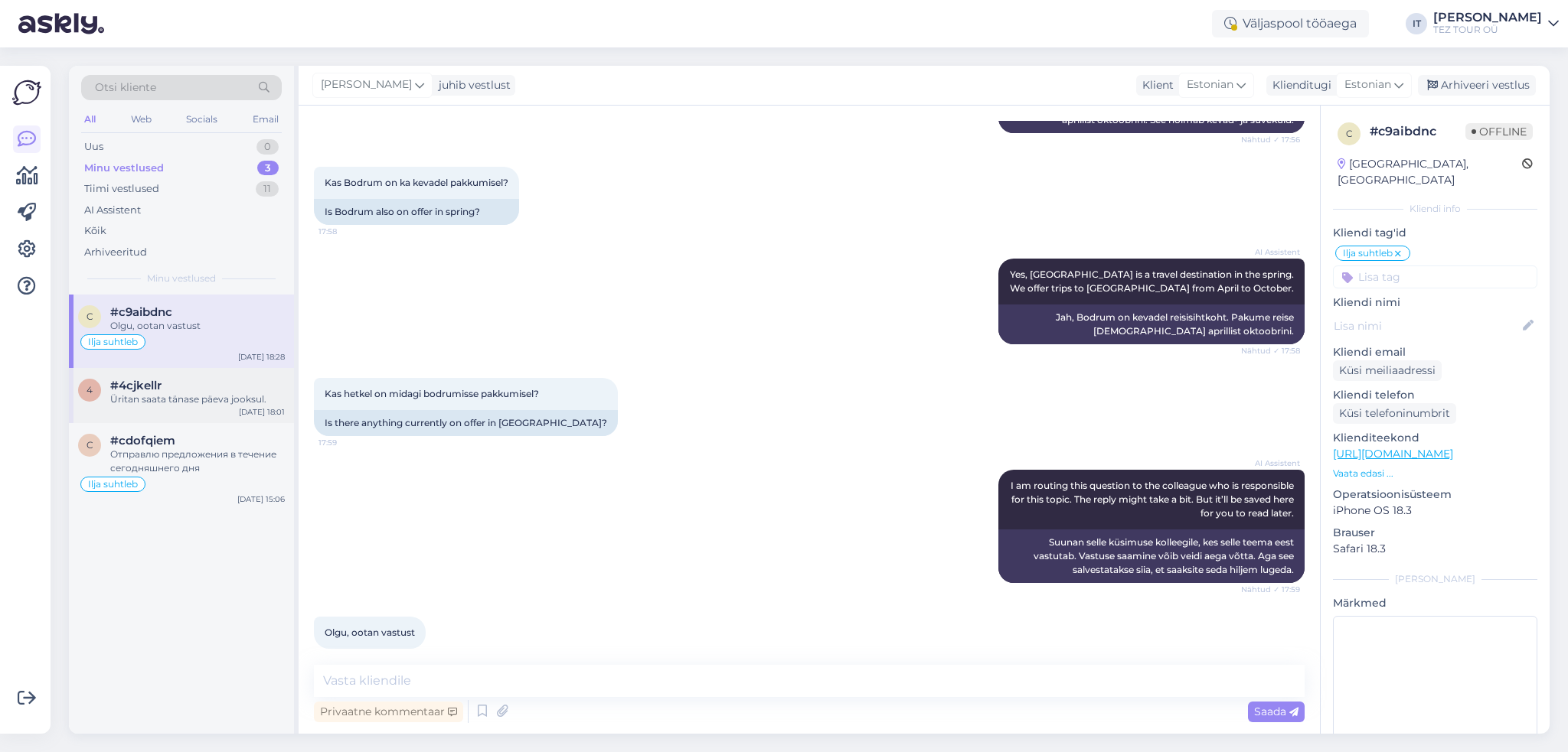
click at [221, 397] on div "Üritan saata tänase päeva jooksul." at bounding box center [197, 400] width 175 height 14
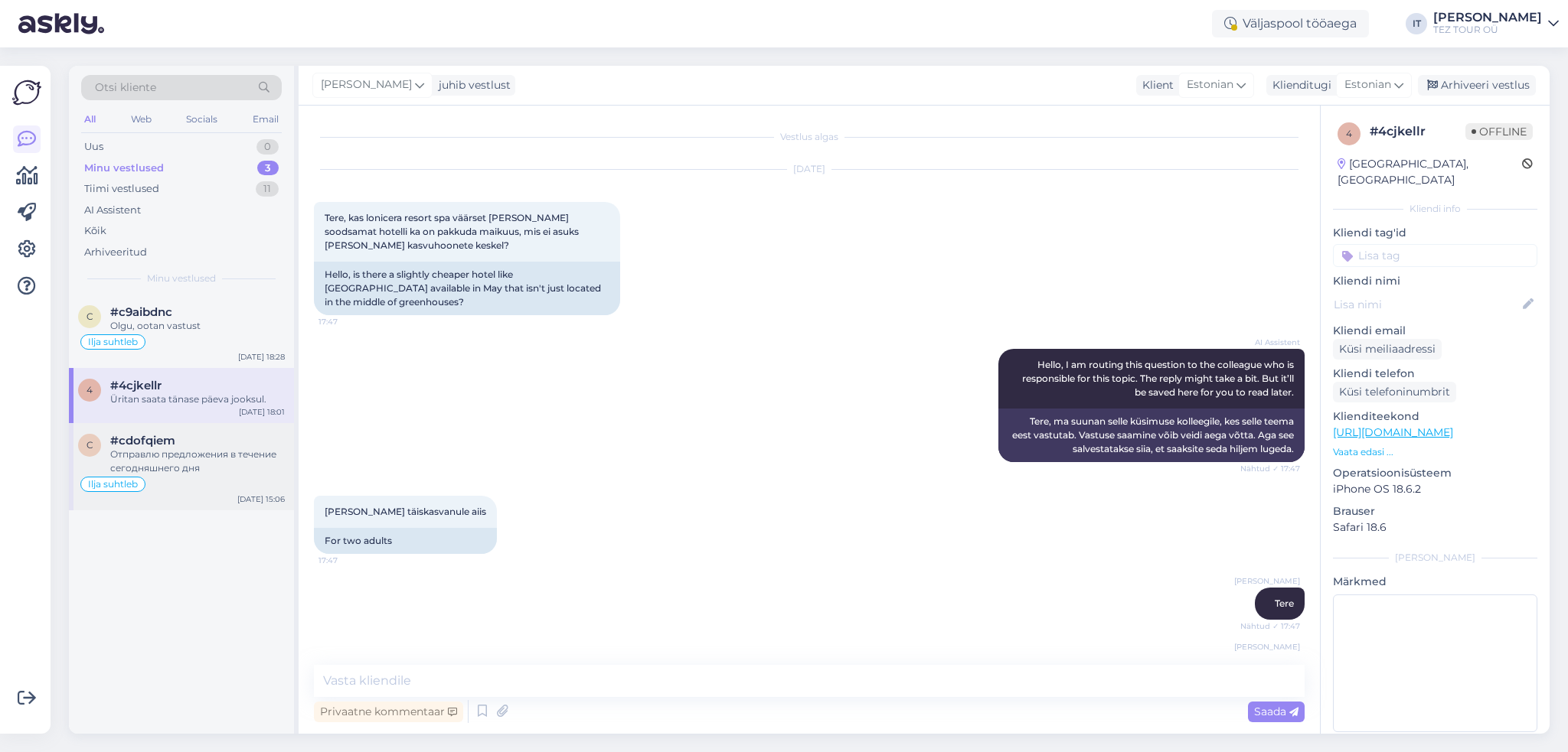
click at [213, 466] on div "Отправлю предложения в течение сегодняшнего дня" at bounding box center [197, 461] width 175 height 28
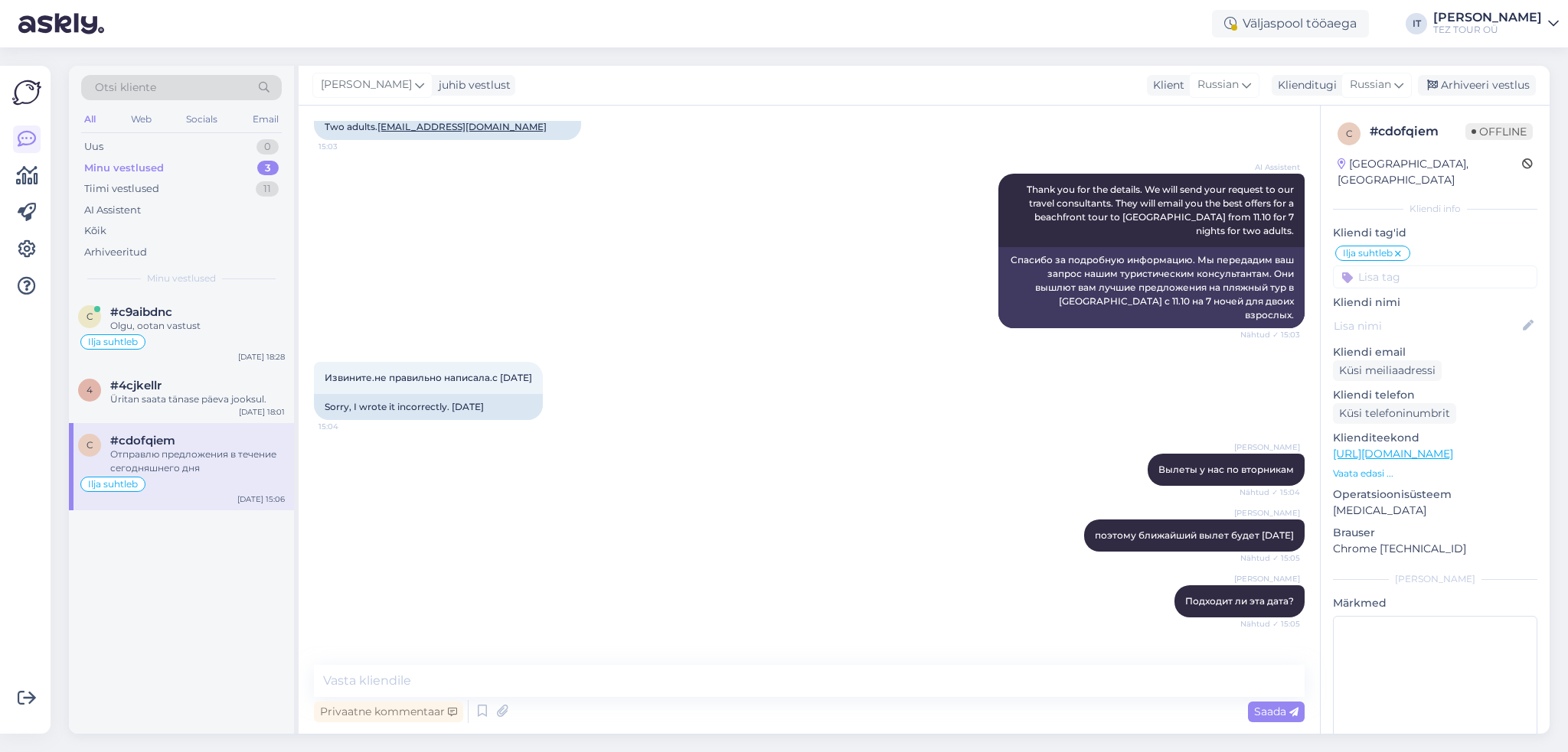
scroll to position [762, 0]
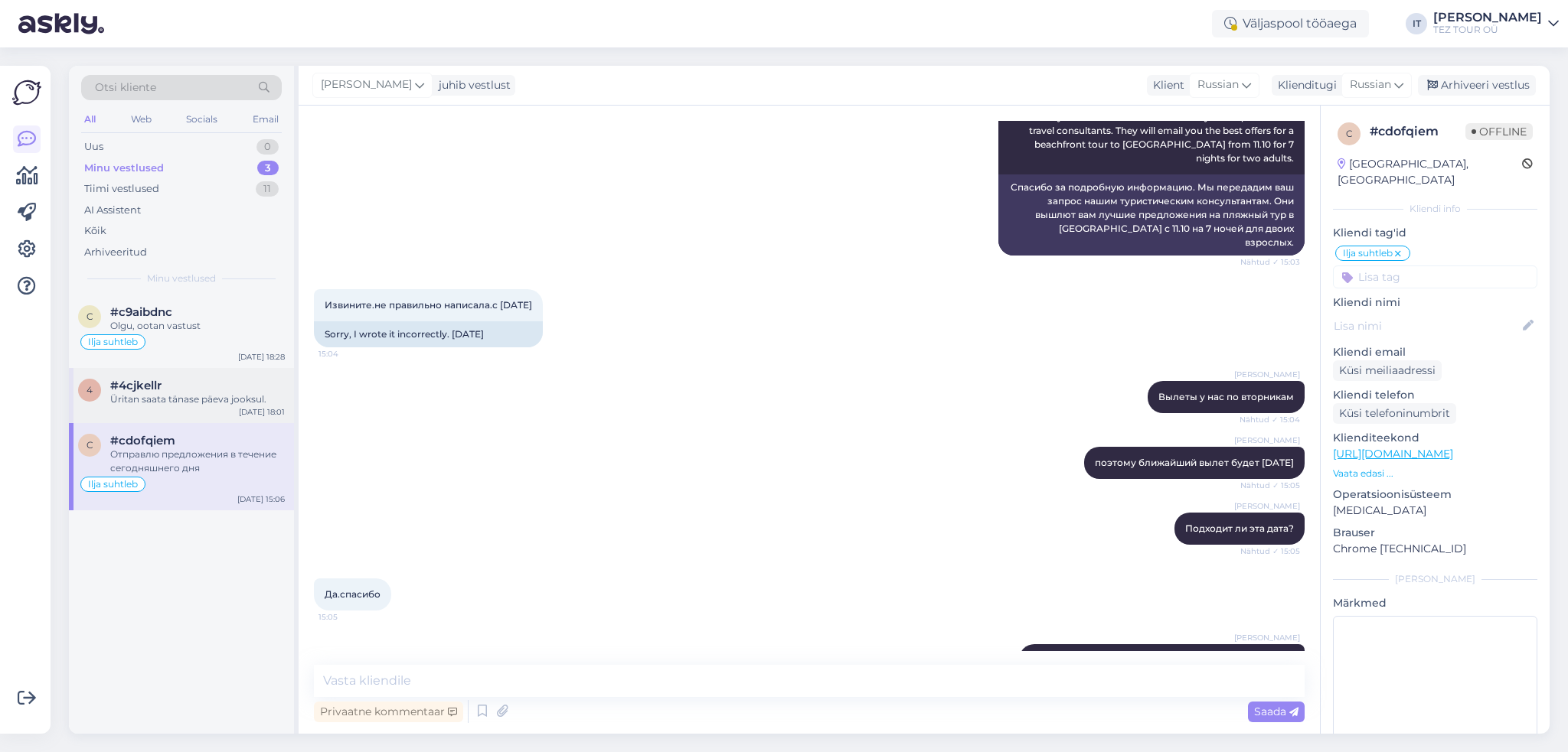
click at [225, 406] on div "4 #4cjkellr Üritan saata tänase päeva jooksul. [DATE] 18:01" at bounding box center [182, 396] width 225 height 55
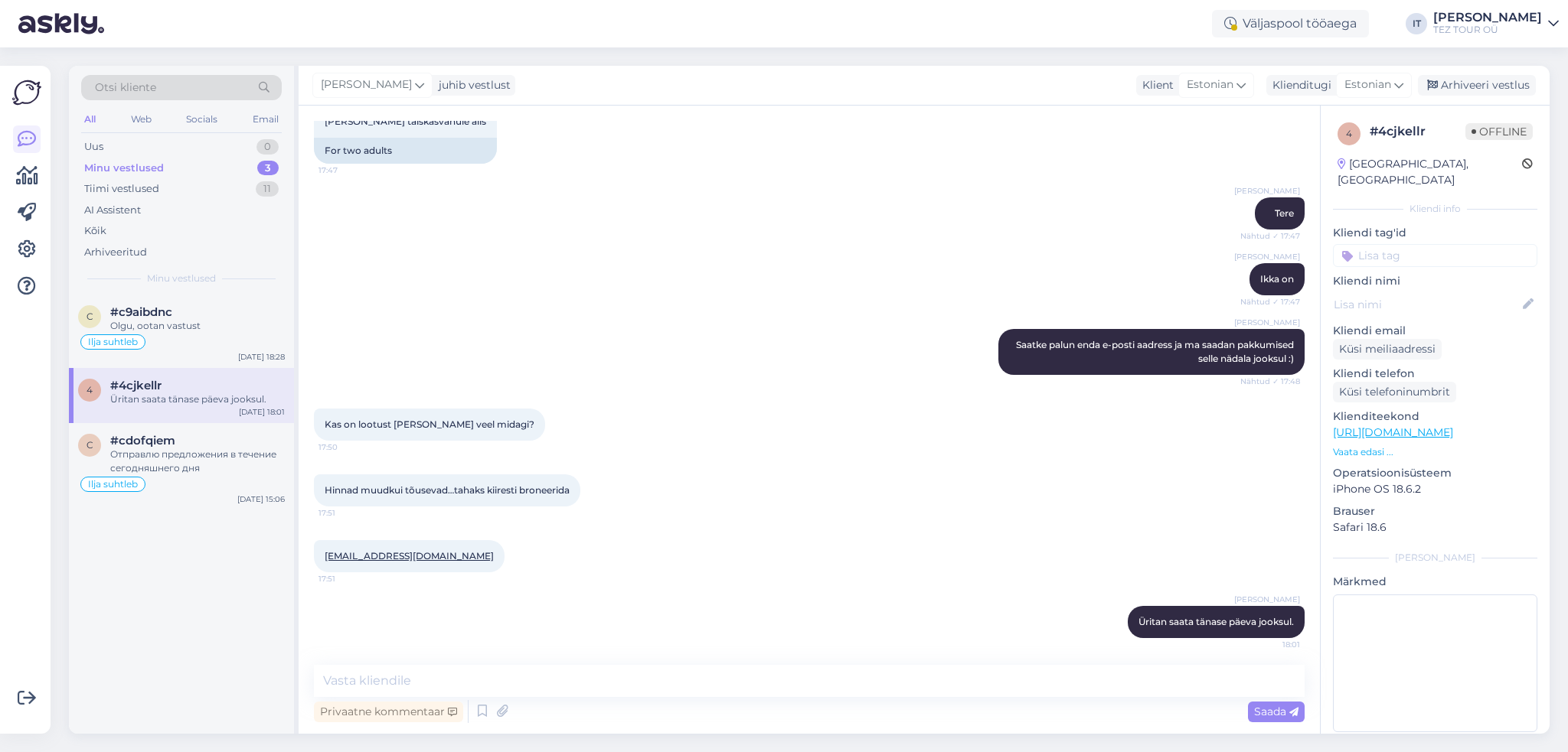
scroll to position [394, 0]
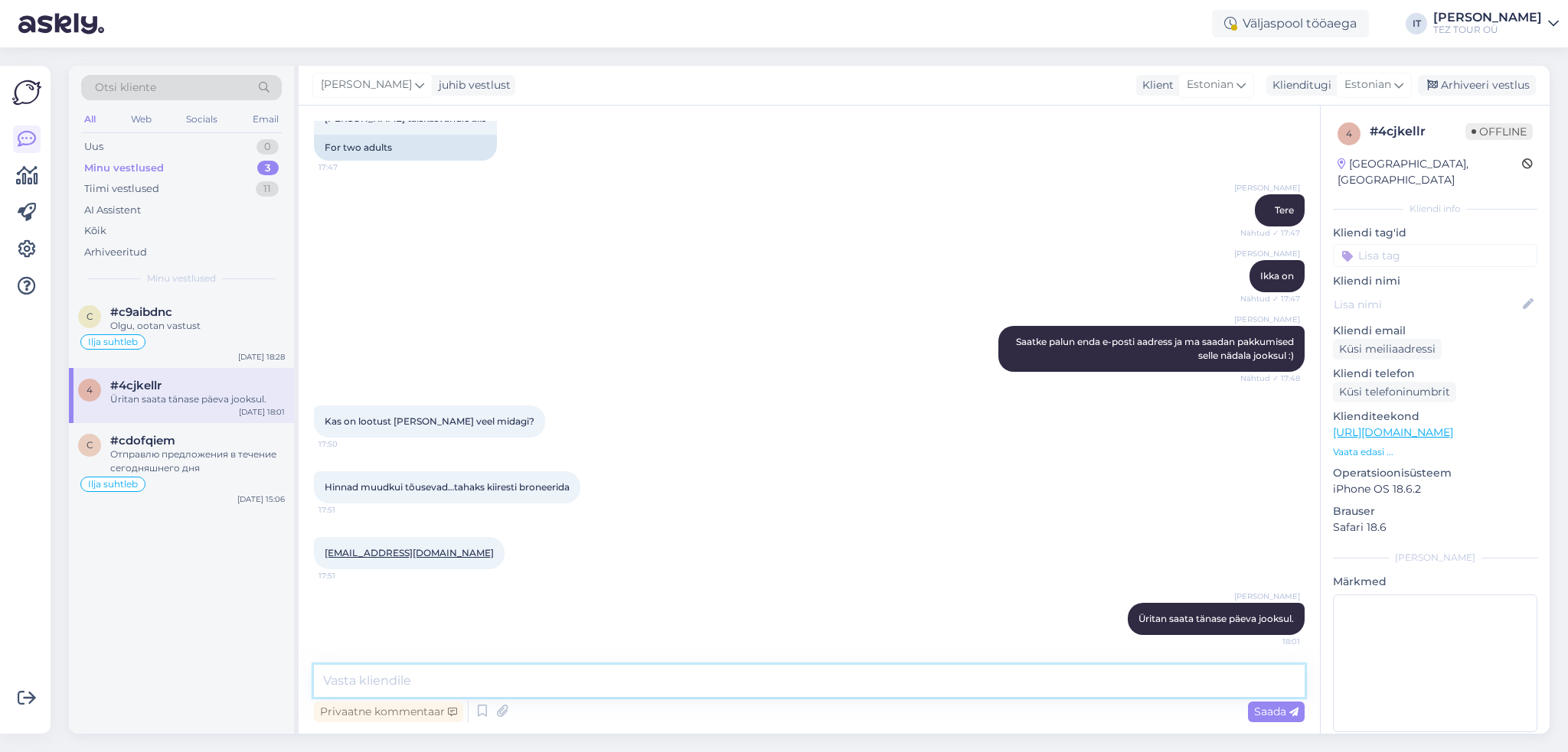
click at [519, 677] on textarea at bounding box center [809, 681] width 991 height 32
click at [482, 78] on div "juhib vestlust" at bounding box center [472, 85] width 78 height 16
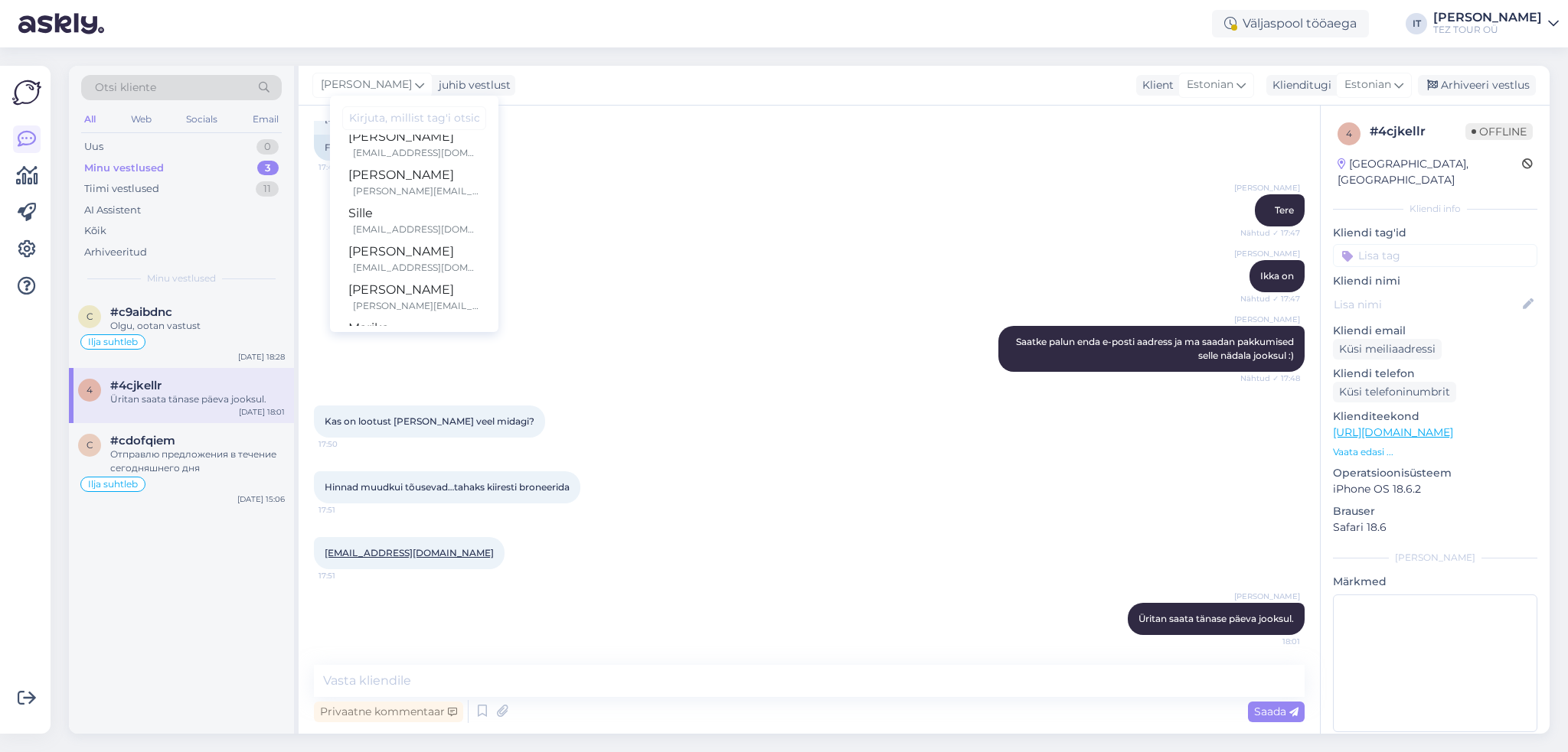
scroll to position [69, 0]
click at [435, 246] on div "[EMAIL_ADDRESS][DOMAIN_NAME]" at bounding box center [416, 253] width 127 height 14
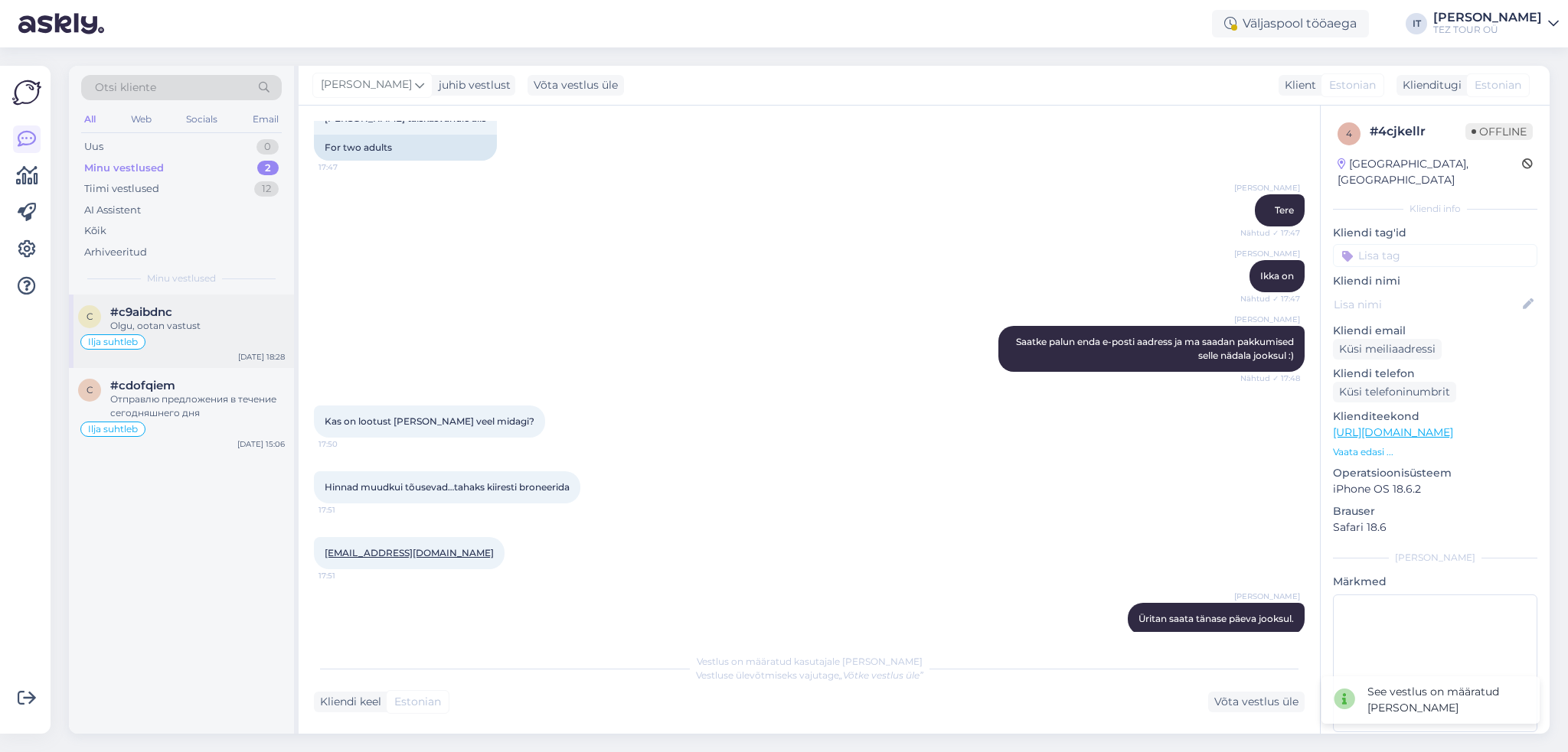
click at [218, 354] on div "c #c9aibdnc Olgu, ootan vastust [PERSON_NAME] suhtleb [DATE] 18:28" at bounding box center [182, 331] width 225 height 74
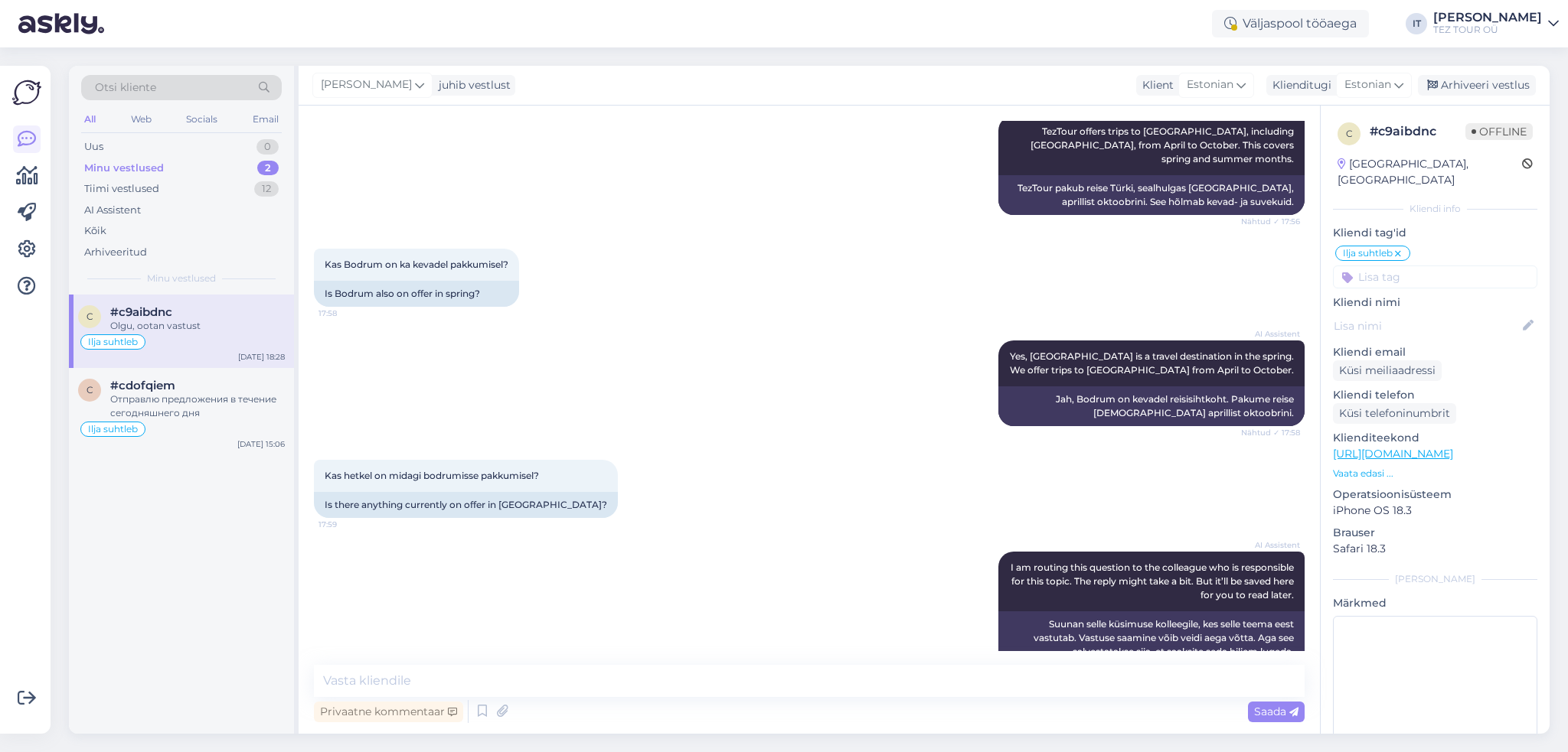
scroll to position [288, 0]
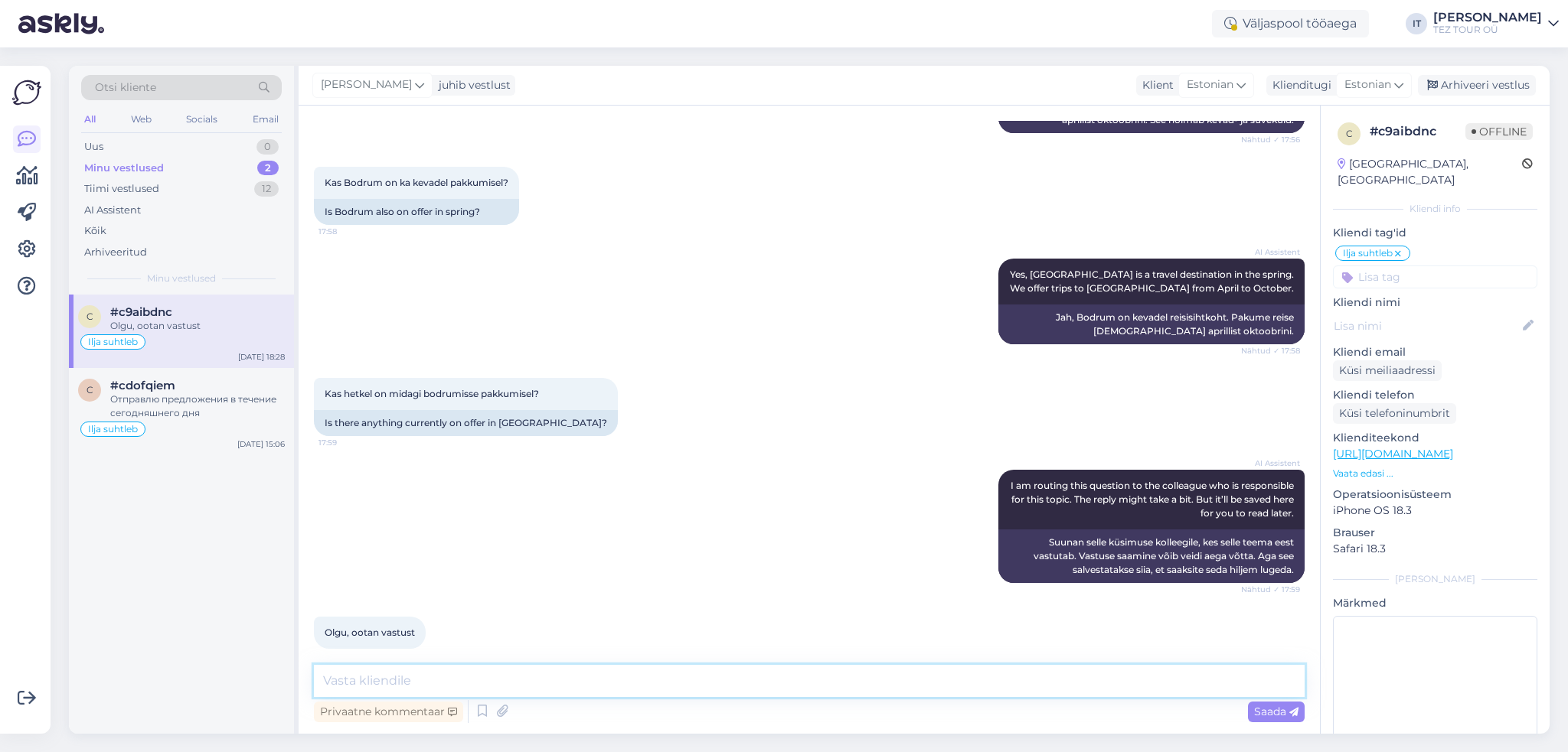
click at [565, 696] on div "Privaatne kommentaar Saada" at bounding box center [809, 696] width 991 height 62
type textarea "t"
type textarea "Tere"
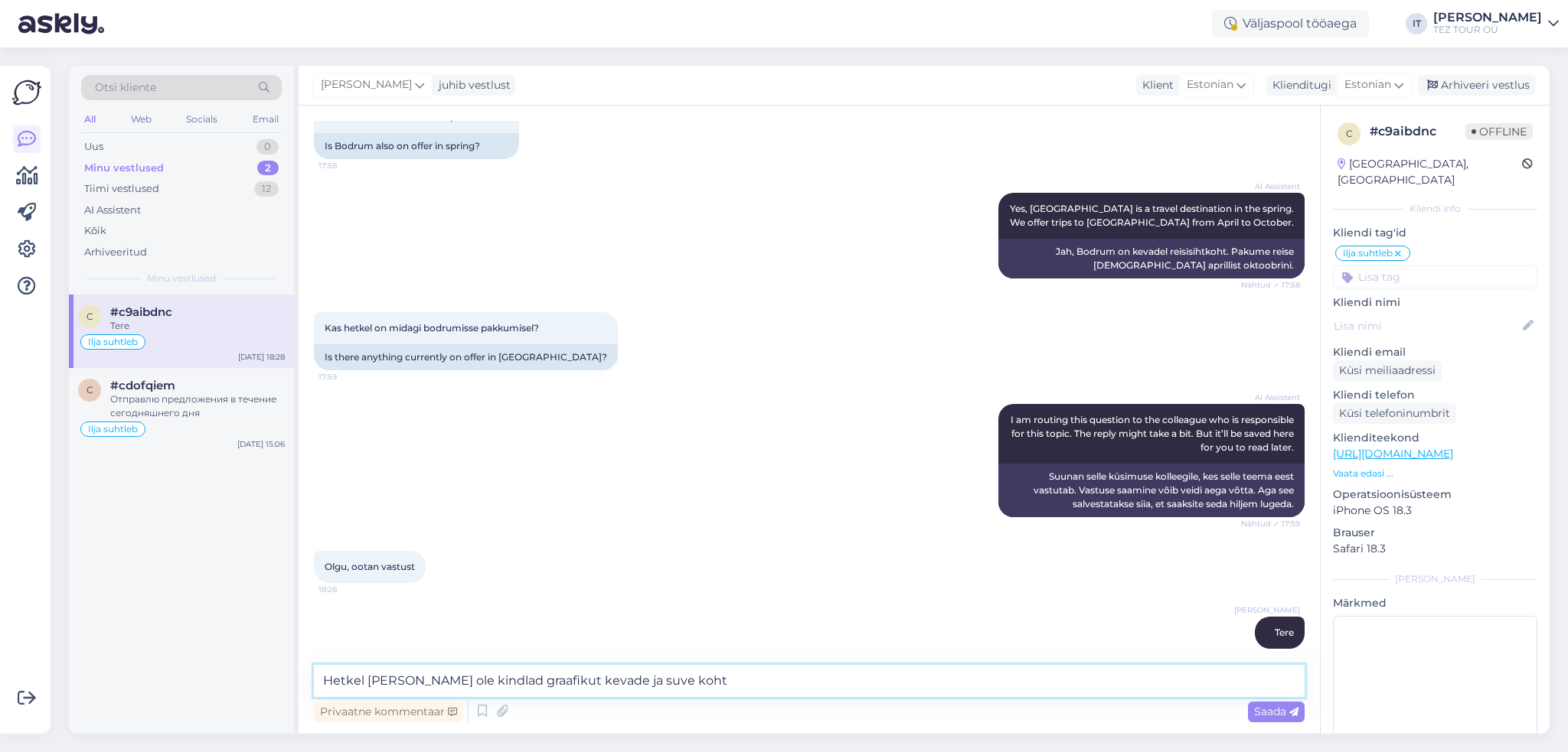
type textarea "Hetkel [PERSON_NAME] ole kindlad graafikut kevade ja suve kohta"
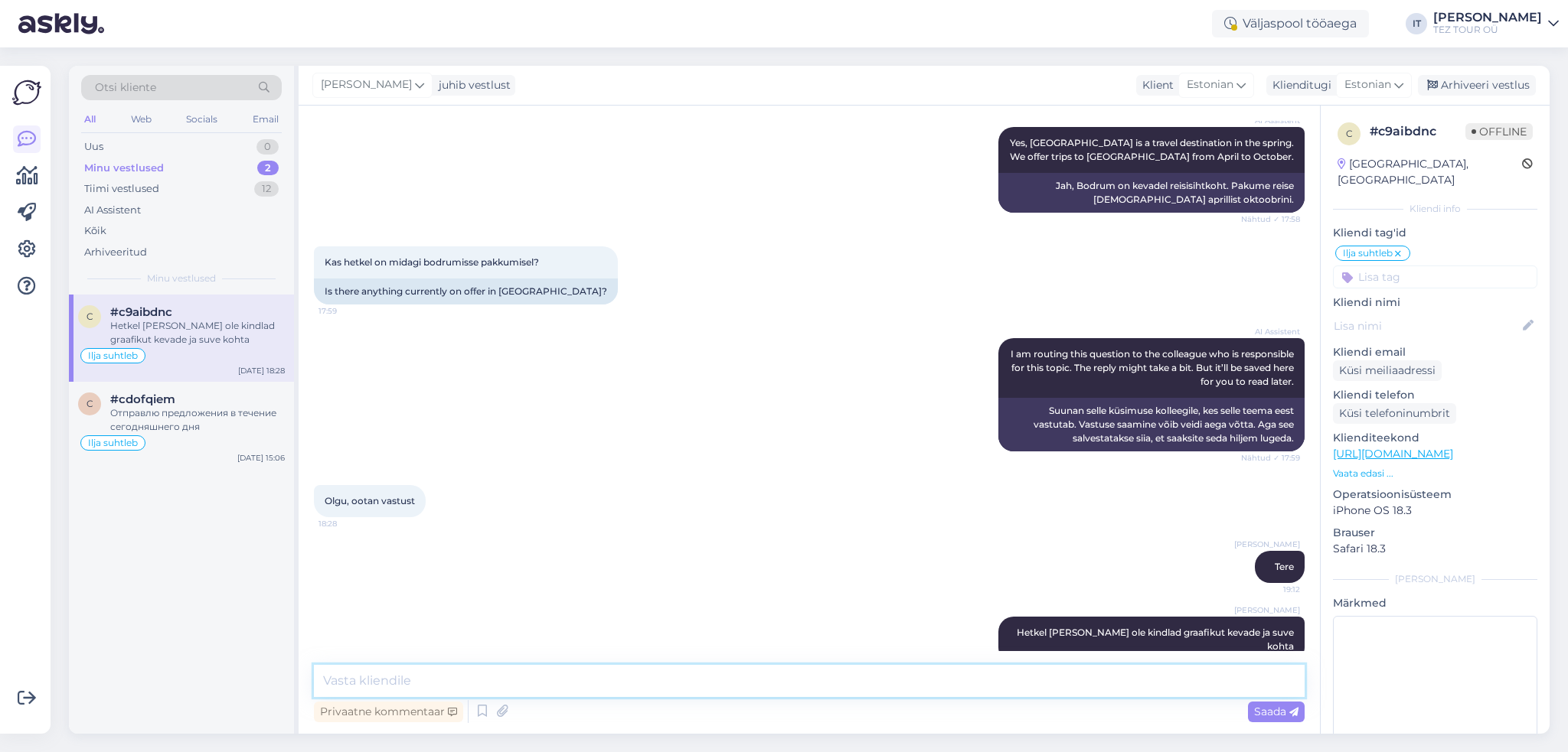
type textarea "S"
type textarea "[PERSON_NAME] aga on pakkuda [GEOGRAPHIC_DATA] reise"
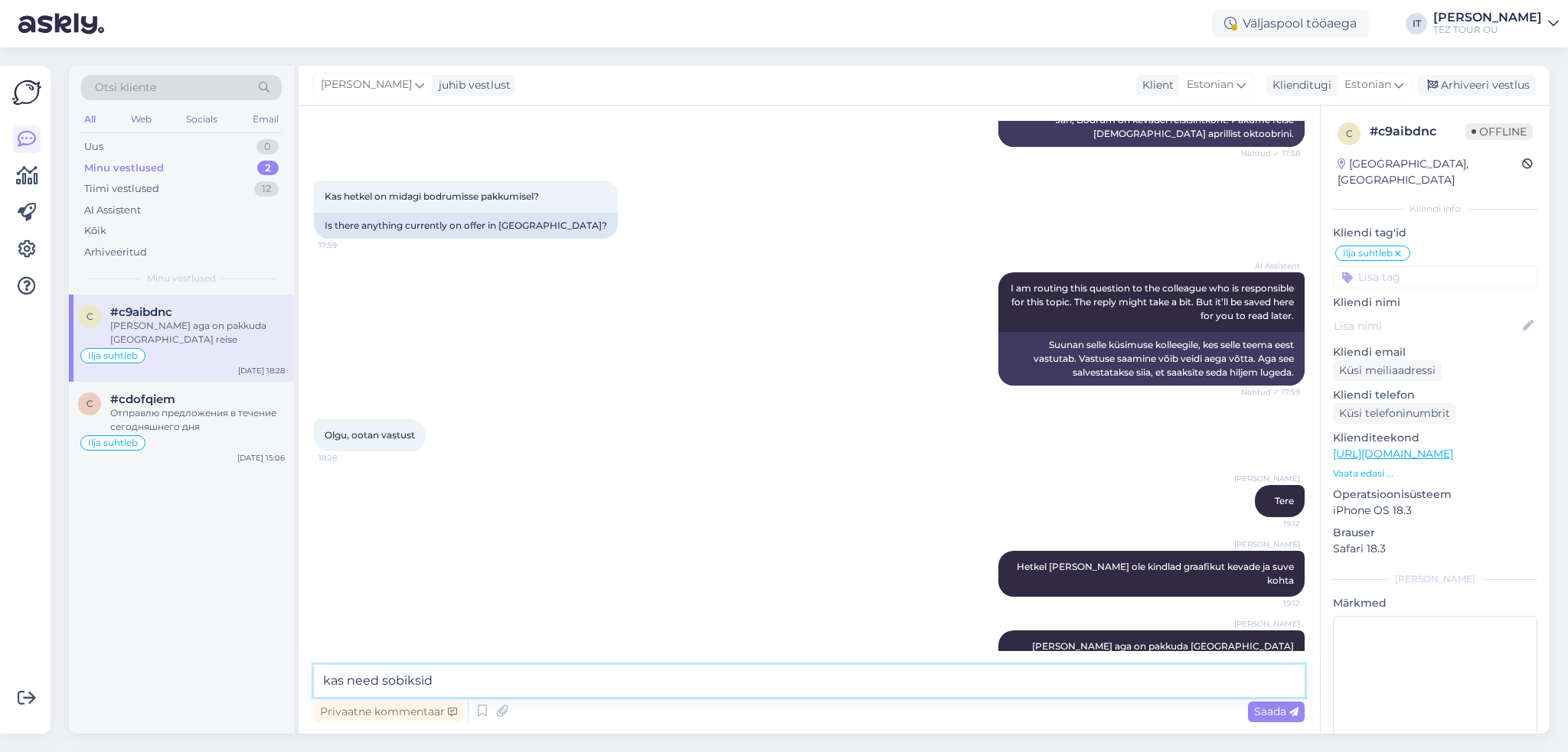
type textarea "kas need sobiksid?"
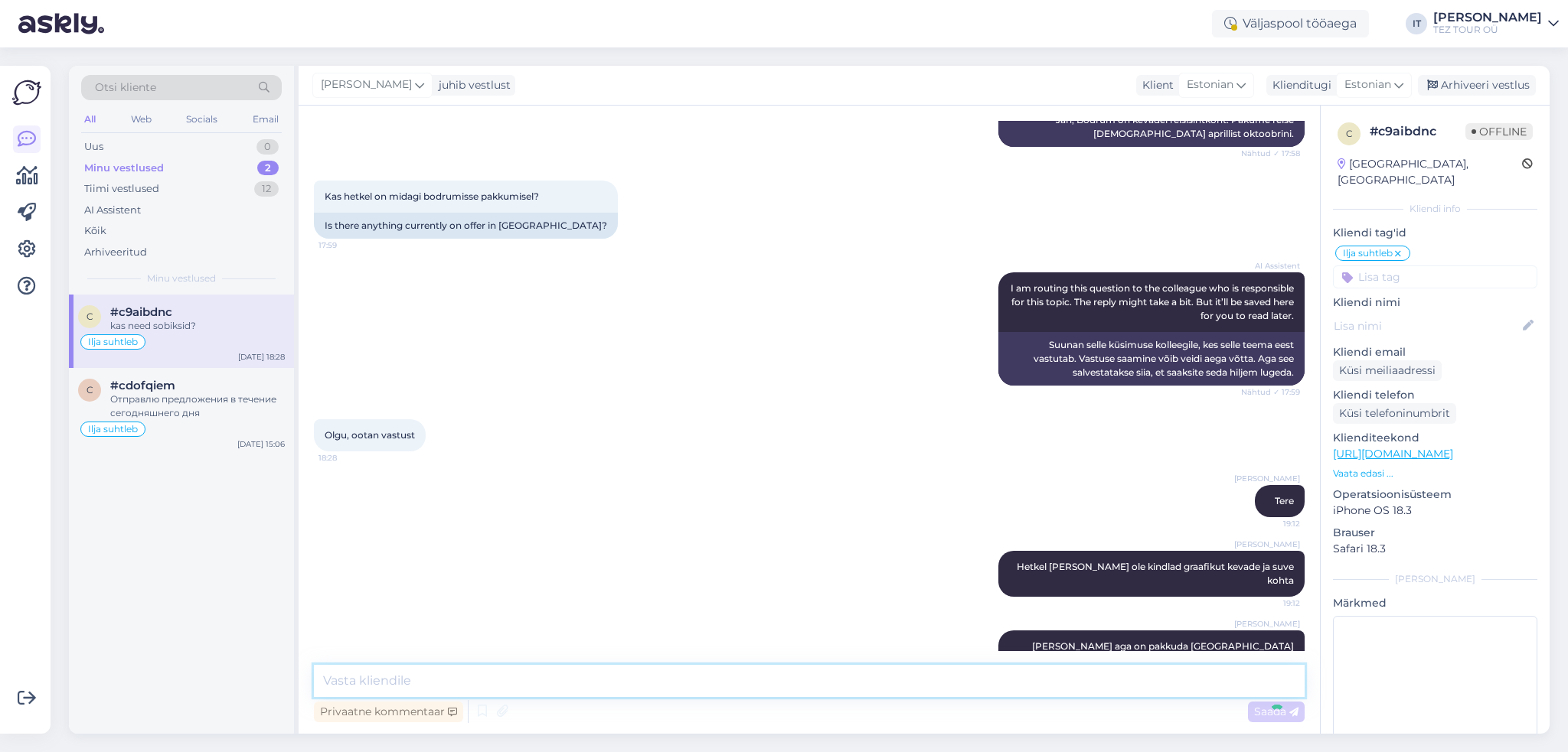
scroll to position [551, 0]
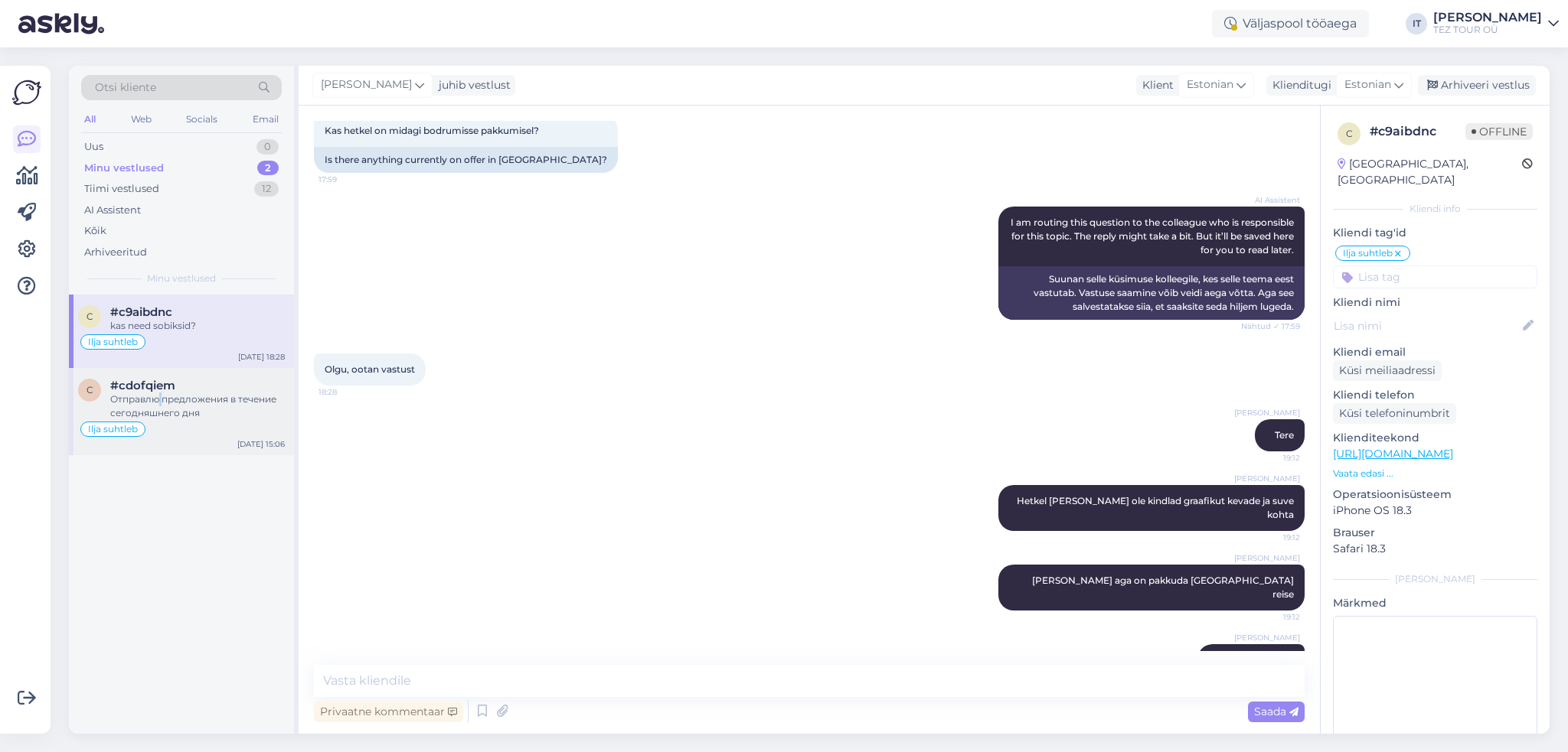
click at [160, 398] on div "Отправлю предложения в течение сегодняшнего дня" at bounding box center [197, 407] width 175 height 28
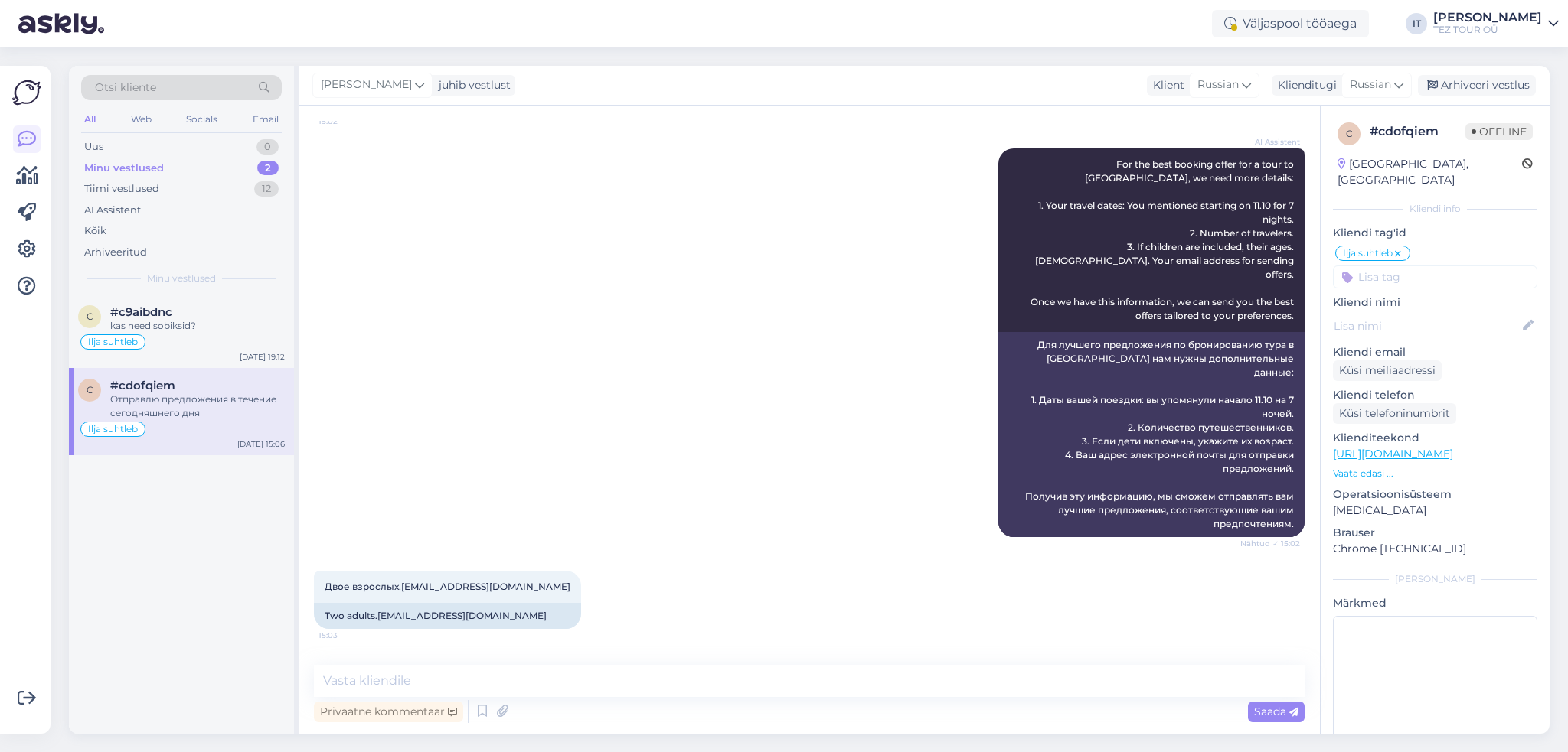
scroll to position [303, 0]
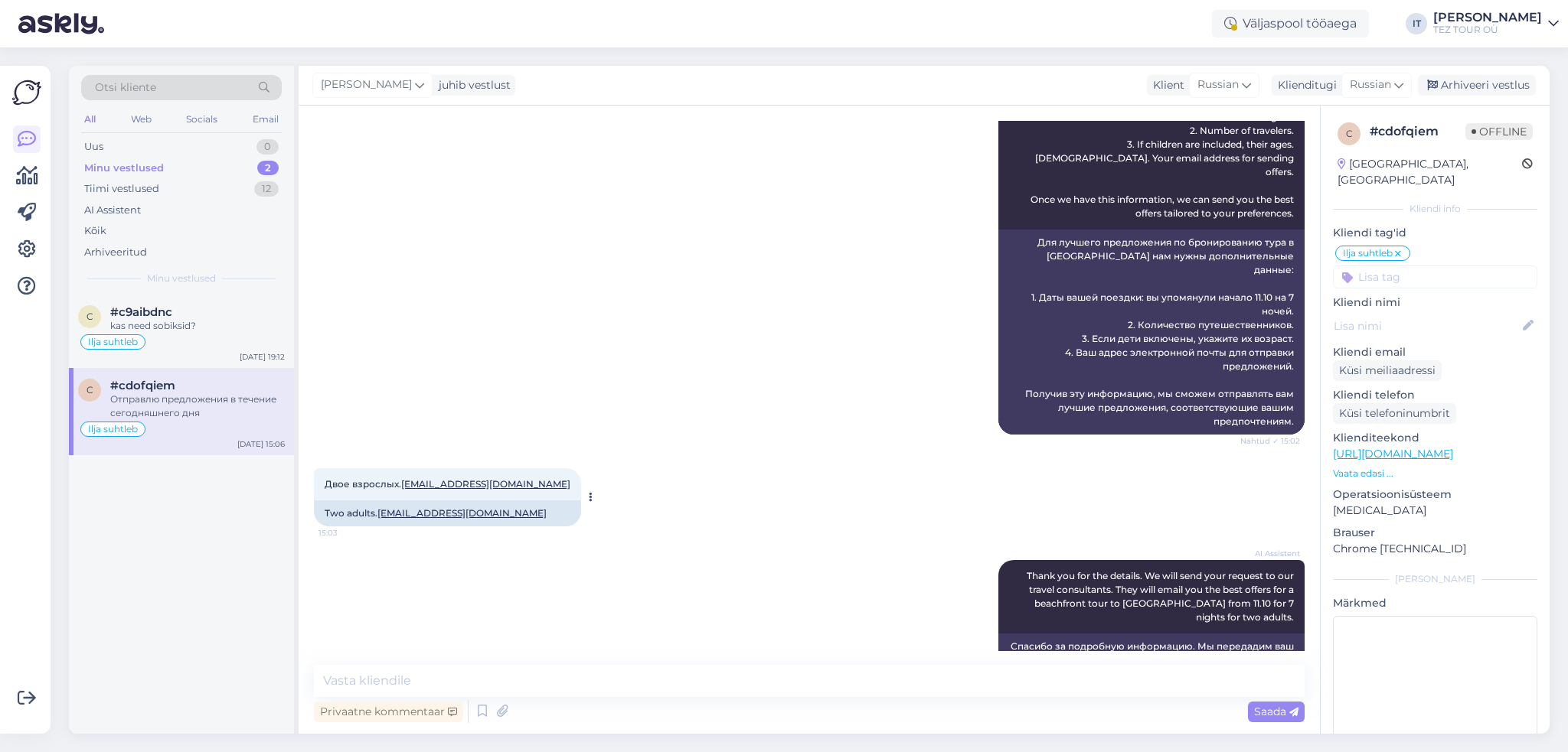
drag, startPoint x: 549, startPoint y: 454, endPoint x: 403, endPoint y: 452, distance: 146.0
click at [403, 468] on div "Двое взрослых. [EMAIL_ADDRESS][DOMAIN_NAME] 15:03" at bounding box center [447, 484] width 267 height 32
copy span "[EMAIL_ADDRESS][DOMAIN_NAME]"
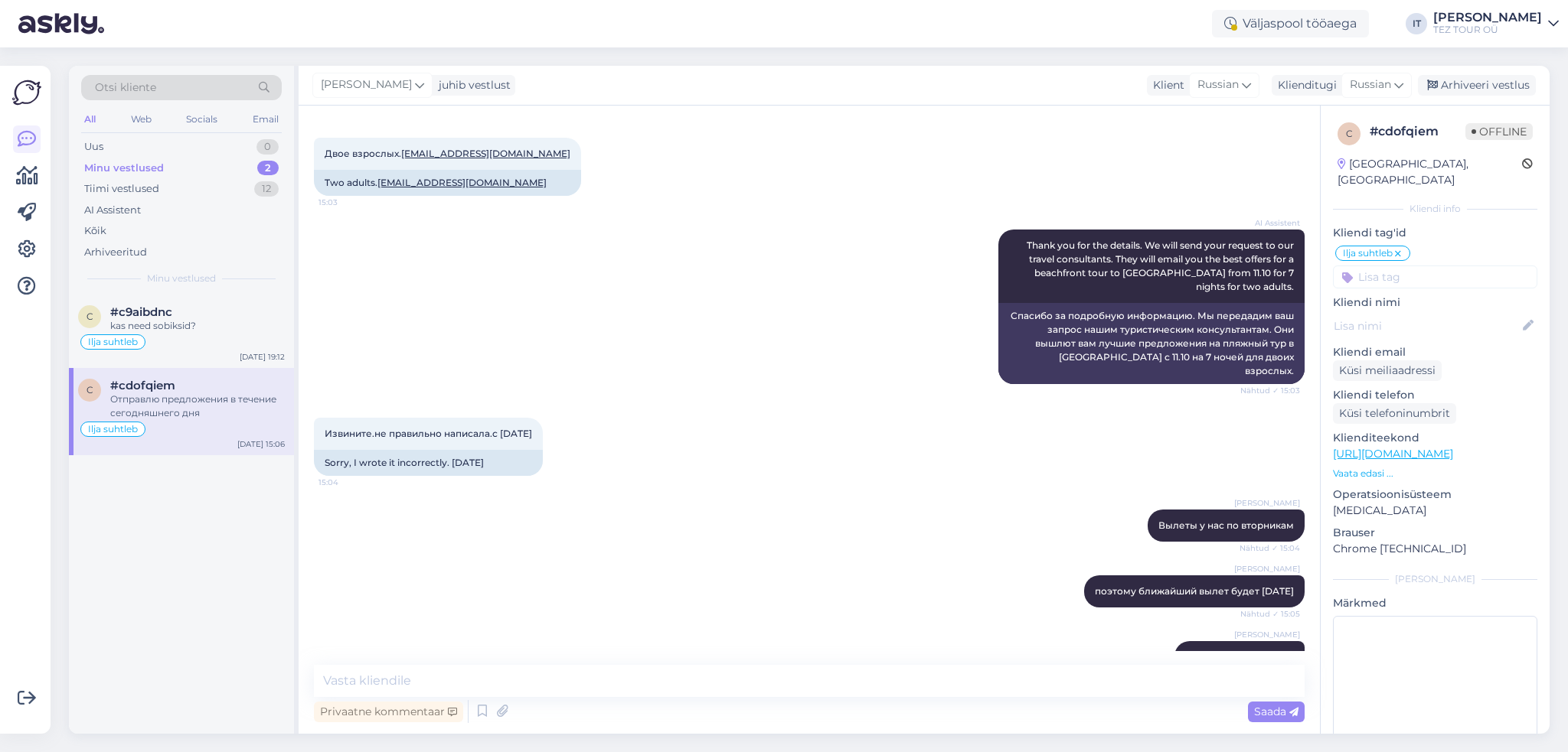
scroll to position [762, 0]
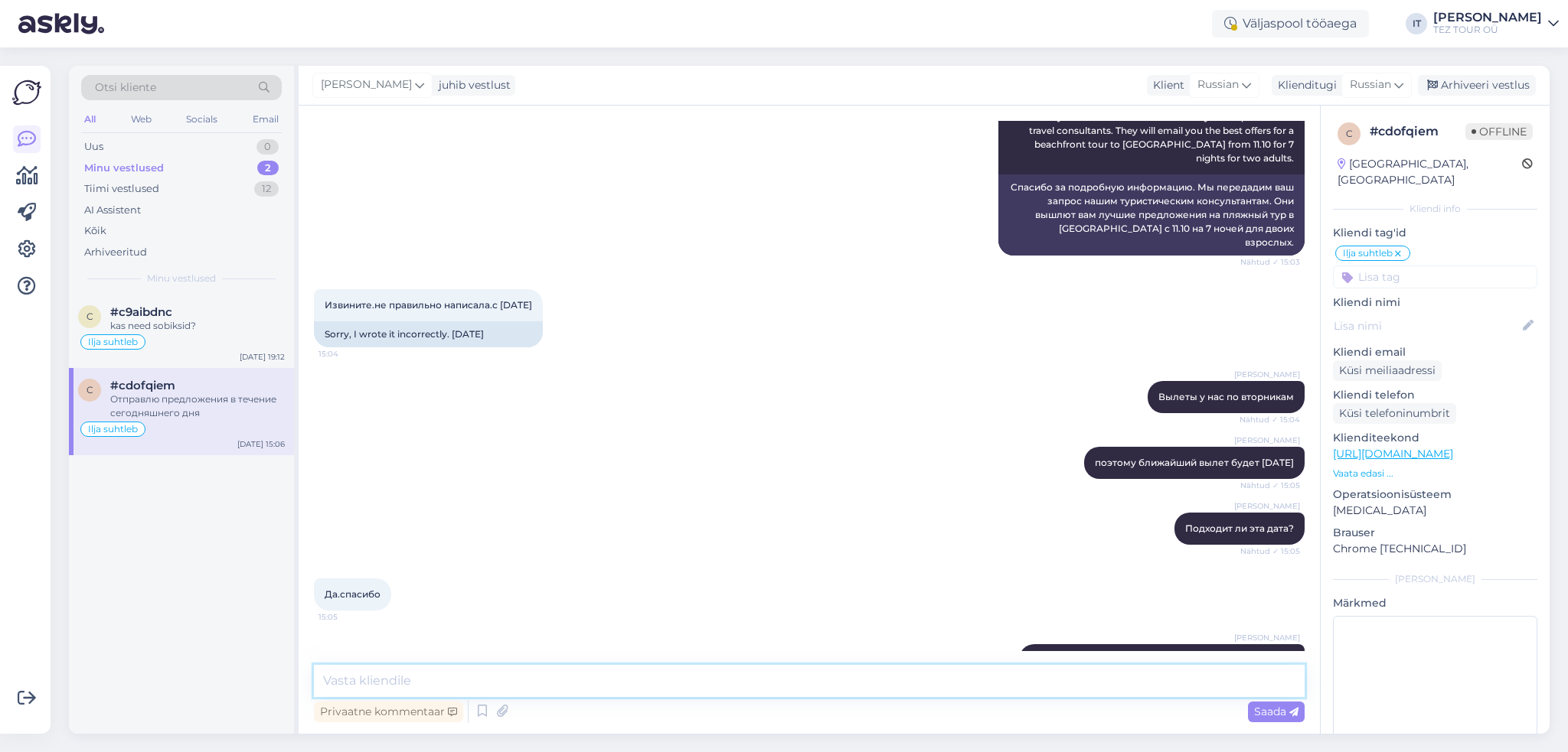
click at [764, 682] on textarea at bounding box center [809, 681] width 991 height 32
click at [702, 705] on div "Privaatne kommentaar Saada" at bounding box center [809, 712] width 991 height 29
click at [702, 686] on textarea at bounding box center [809, 681] width 991 height 32
type textarea "Отправил предложения Вам на почту и буду ждать обратной связи."
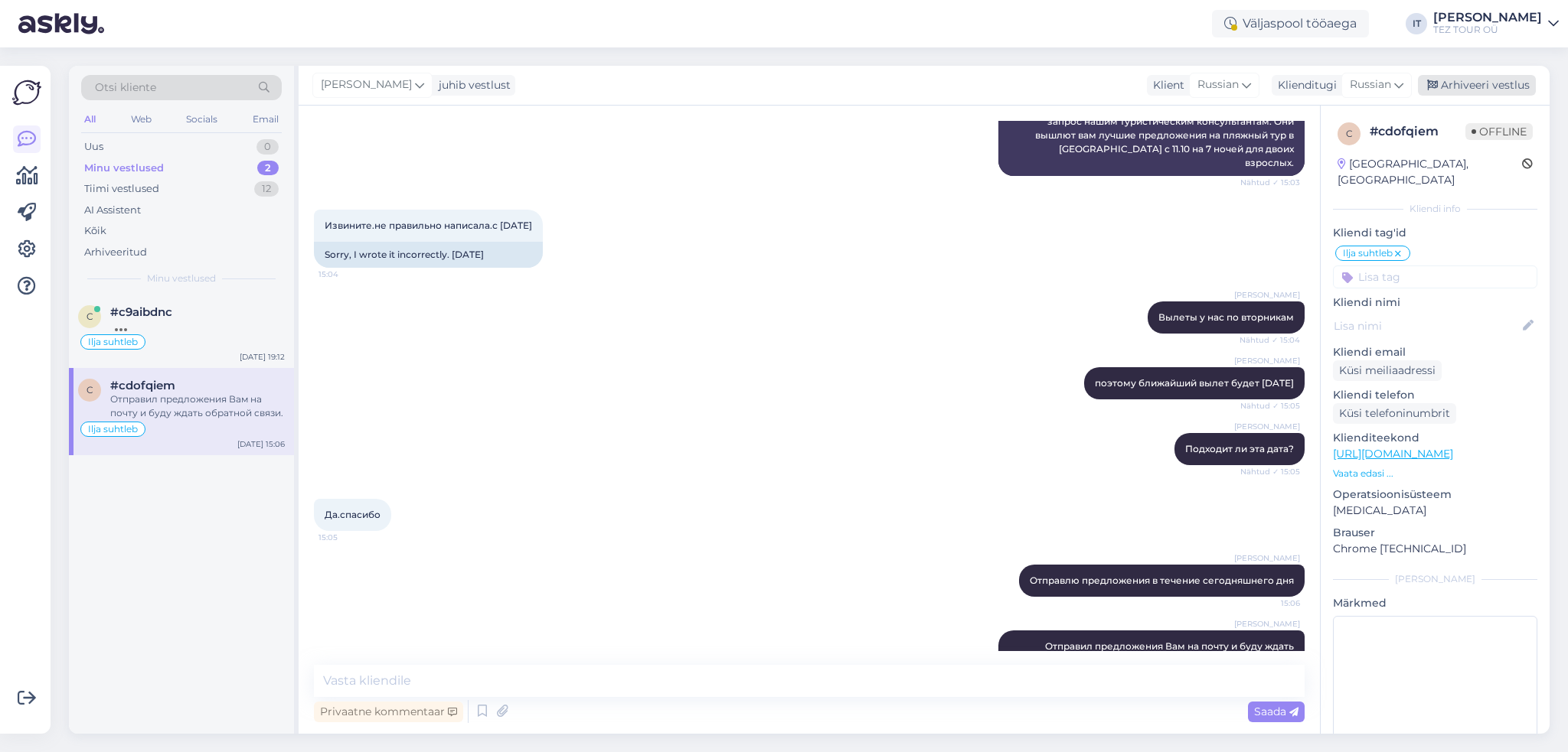
click at [1483, 88] on div "Arhiveeri vestlus" at bounding box center [1476, 85] width 118 height 21
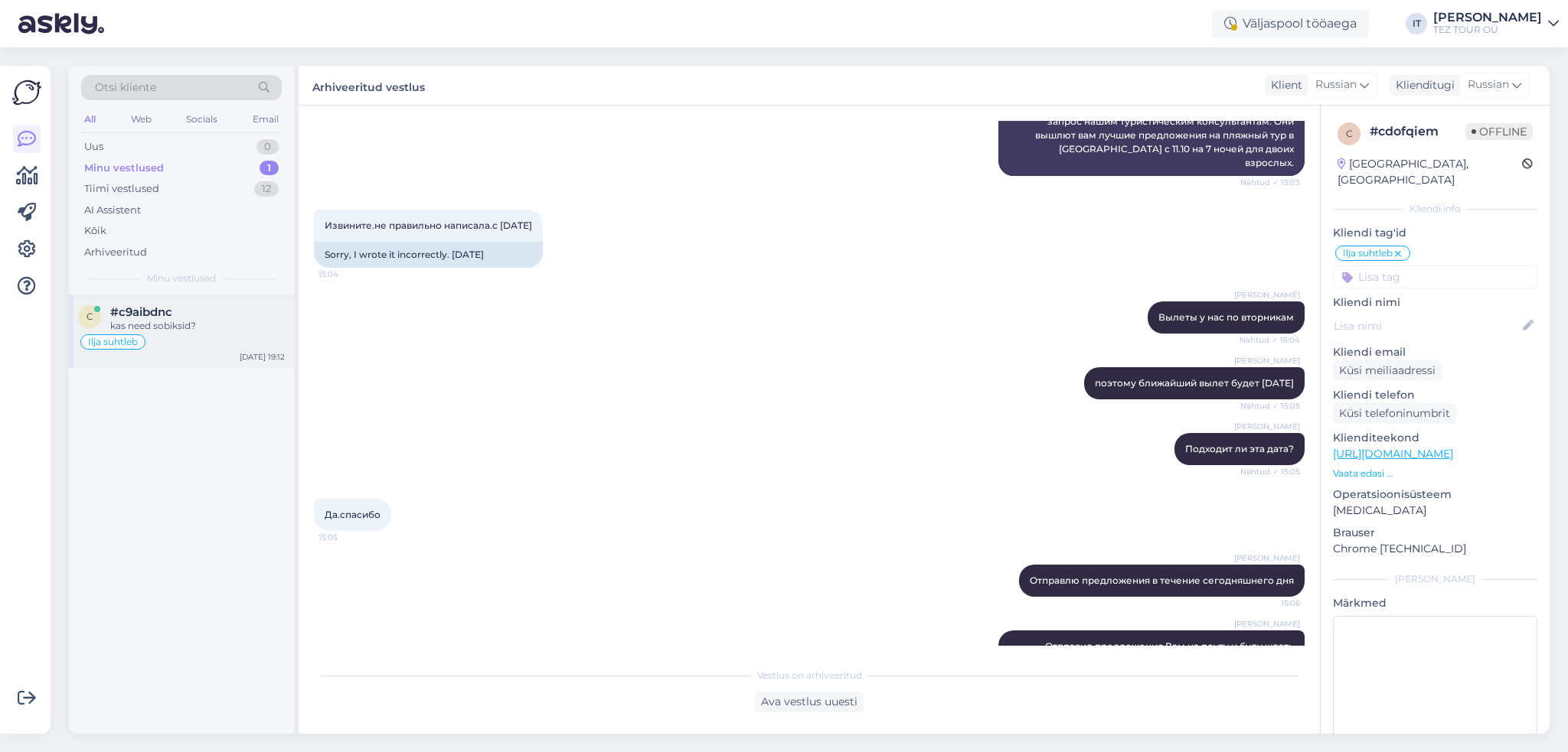
click at [192, 311] on div "#c9aibdnc" at bounding box center [197, 312] width 175 height 14
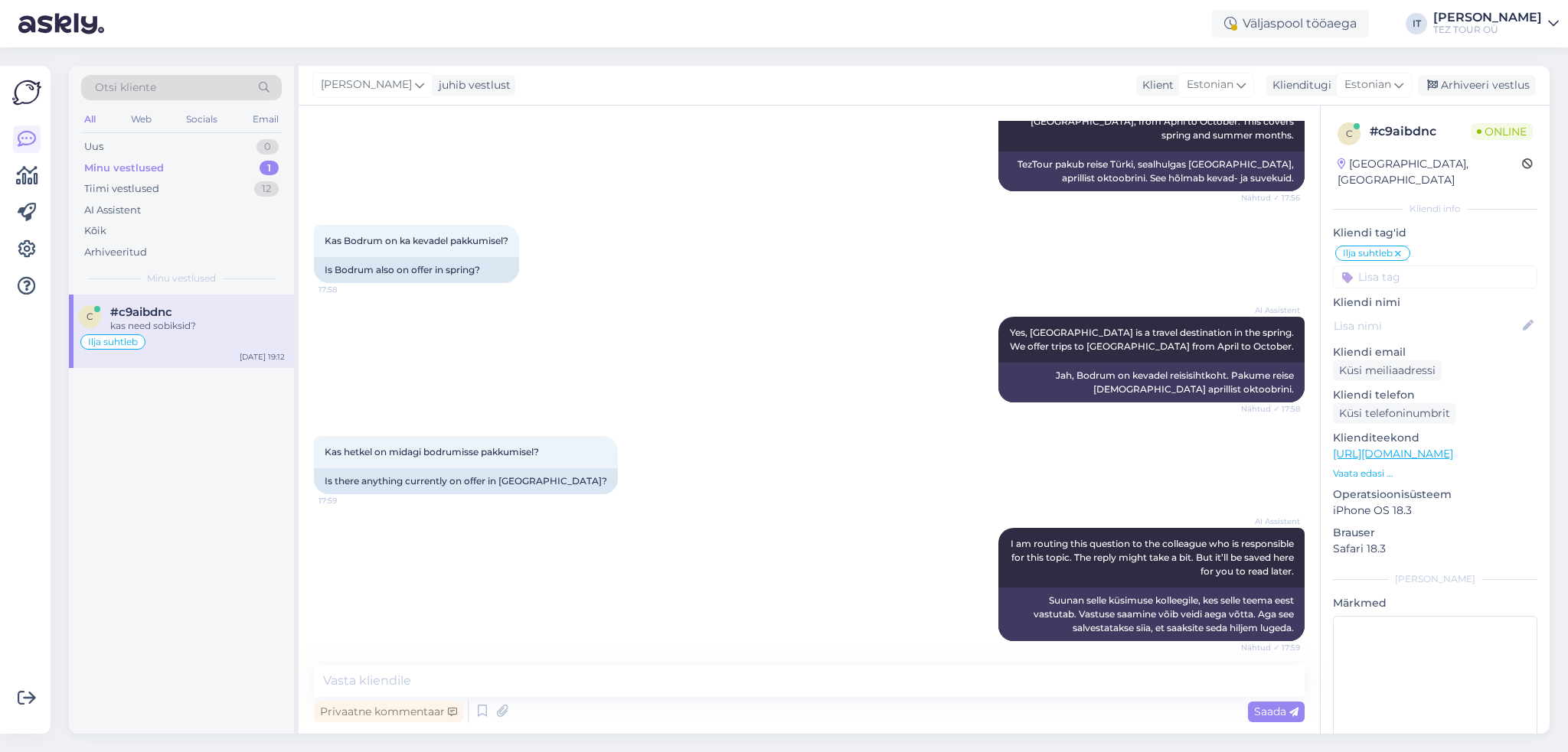
scroll to position [551, 0]
